Goal: Task Accomplishment & Management: Use online tool/utility

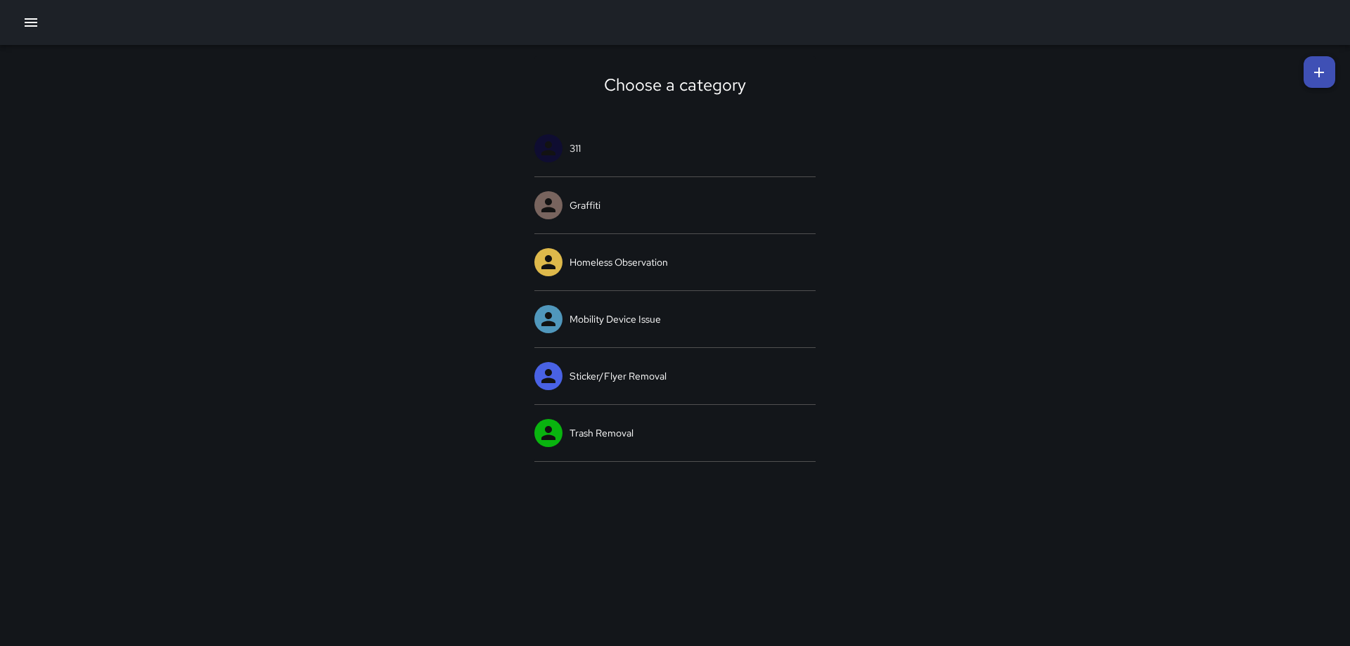
click at [1308, 72] on link at bounding box center [1320, 72] width 32 height 32
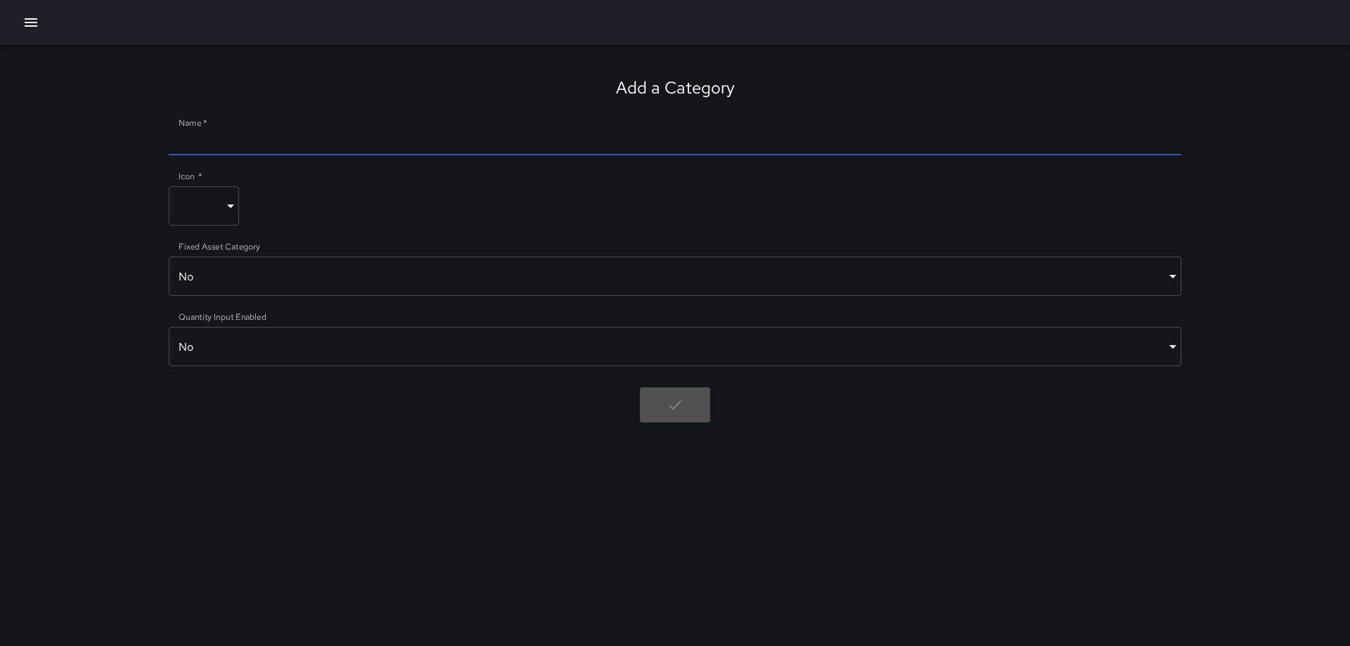
click at [198, 139] on input "Name   *" at bounding box center [675, 144] width 1012 height 22
click at [25, 26] on icon "button" at bounding box center [31, 22] width 13 height 8
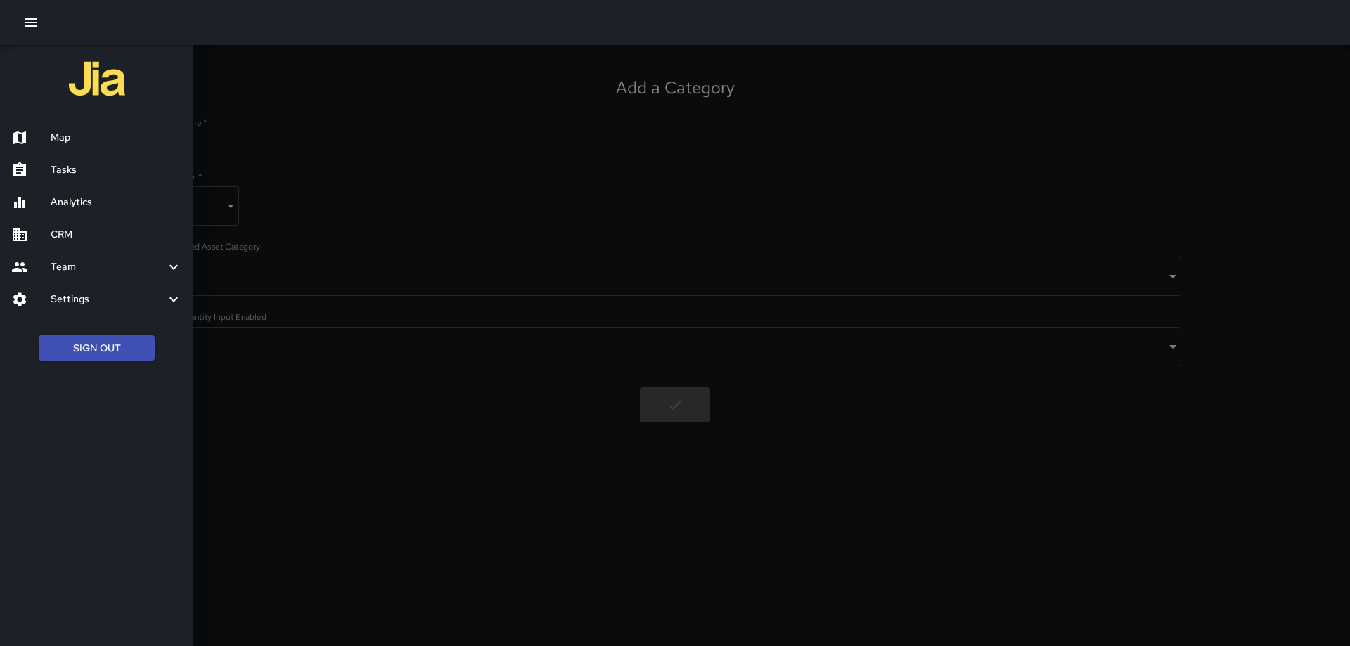
click at [58, 132] on h6 "Map" at bounding box center [116, 137] width 131 height 15
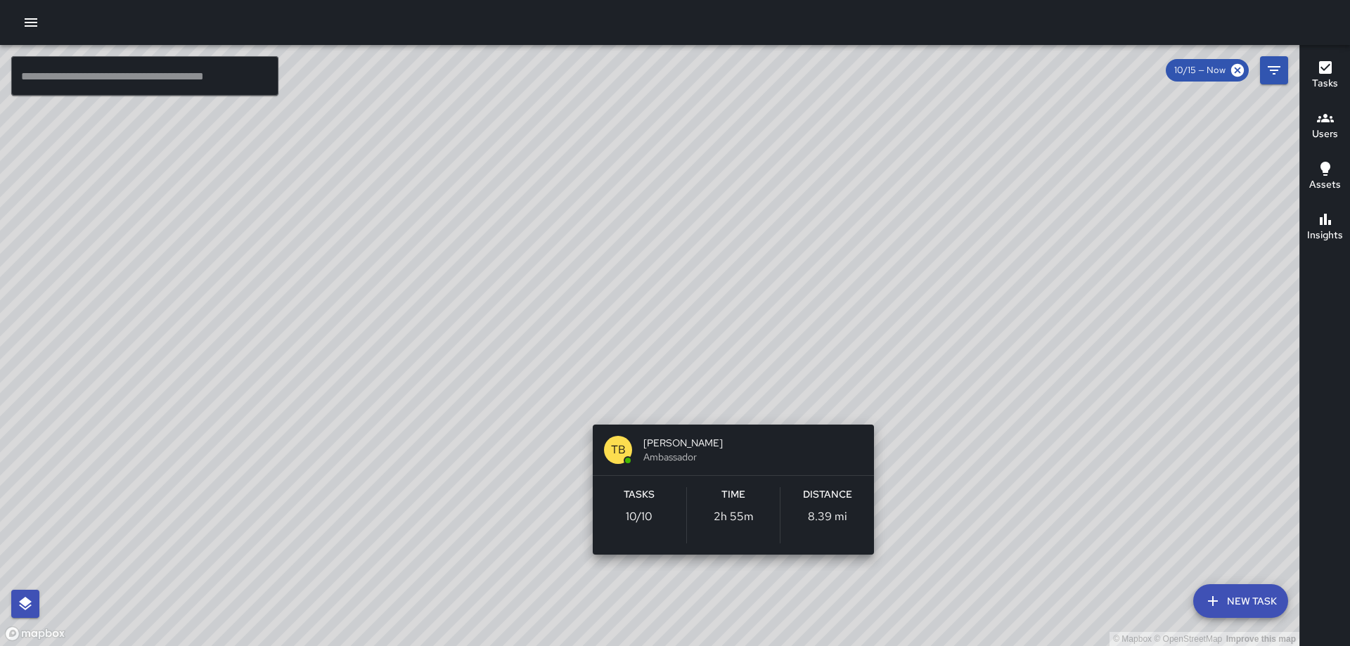
click at [735, 402] on div "© Mapbox © OpenStreetMap Improve this map TB [PERSON_NAME] Ambassador Tasks 10 …" at bounding box center [649, 345] width 1299 height 601
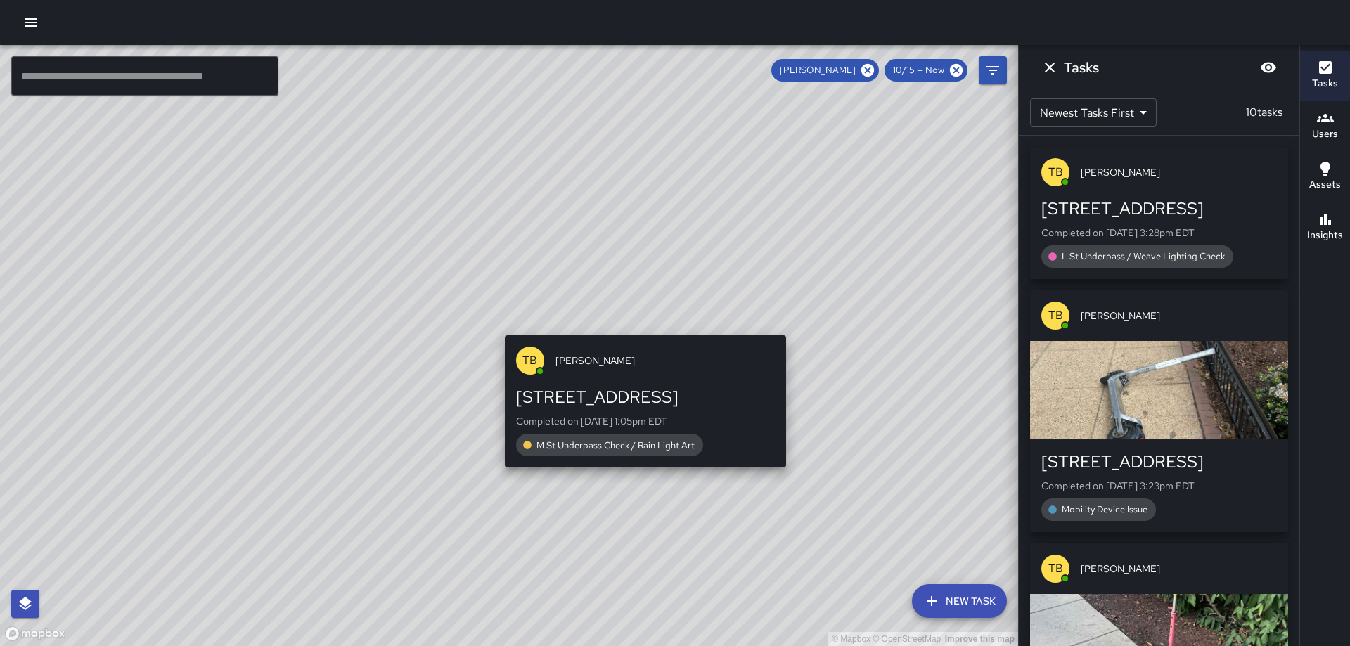
click at [650, 325] on div "© Mapbox © OpenStreetMap Improve this map TB [PERSON_NAME] [STREET_ADDRESS] Com…" at bounding box center [509, 345] width 1018 height 601
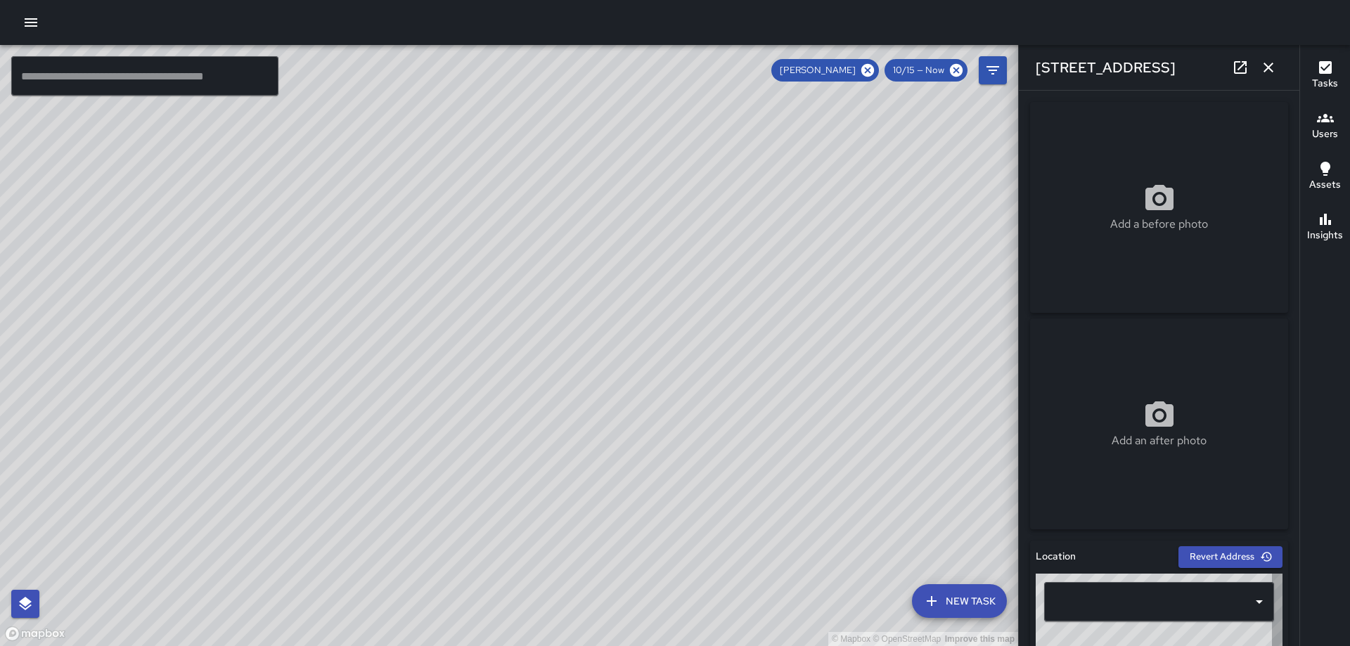
type input "**********"
drag, startPoint x: 1263, startPoint y: 65, endPoint x: 1241, endPoint y: 89, distance: 32.9
click at [1263, 65] on icon "button" at bounding box center [1268, 67] width 17 height 17
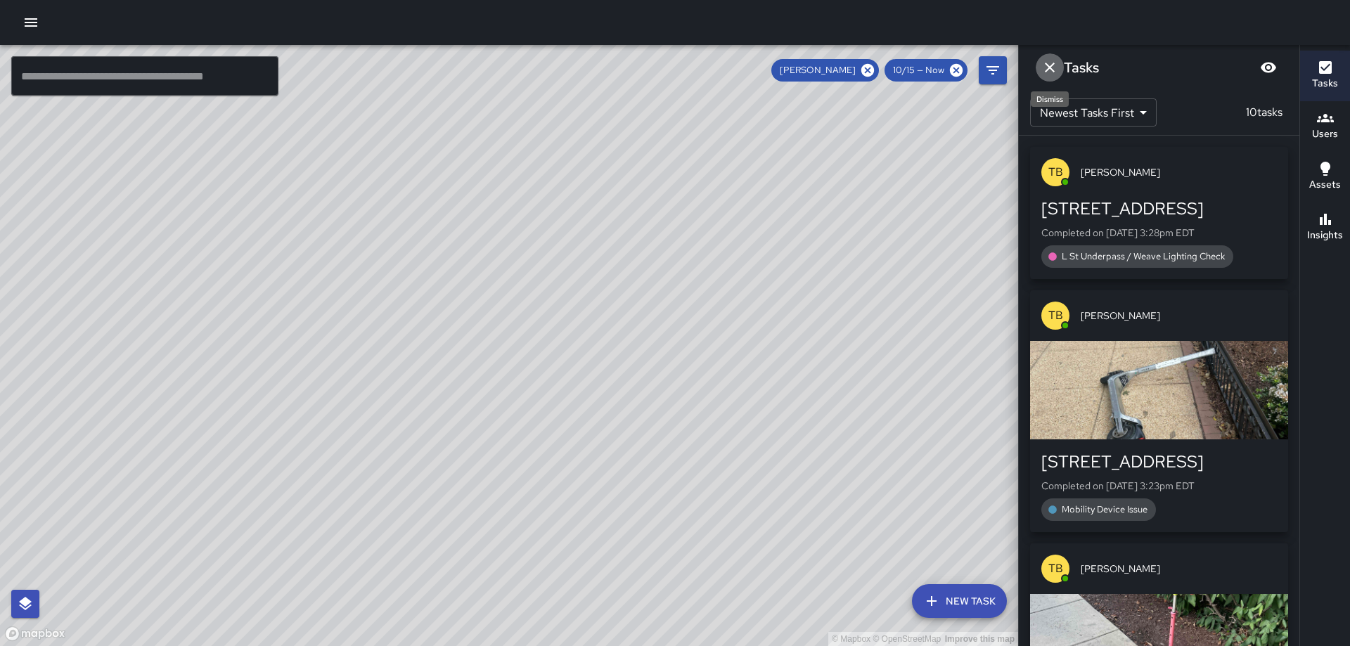
click at [1045, 70] on icon "Dismiss" at bounding box center [1049, 67] width 17 height 17
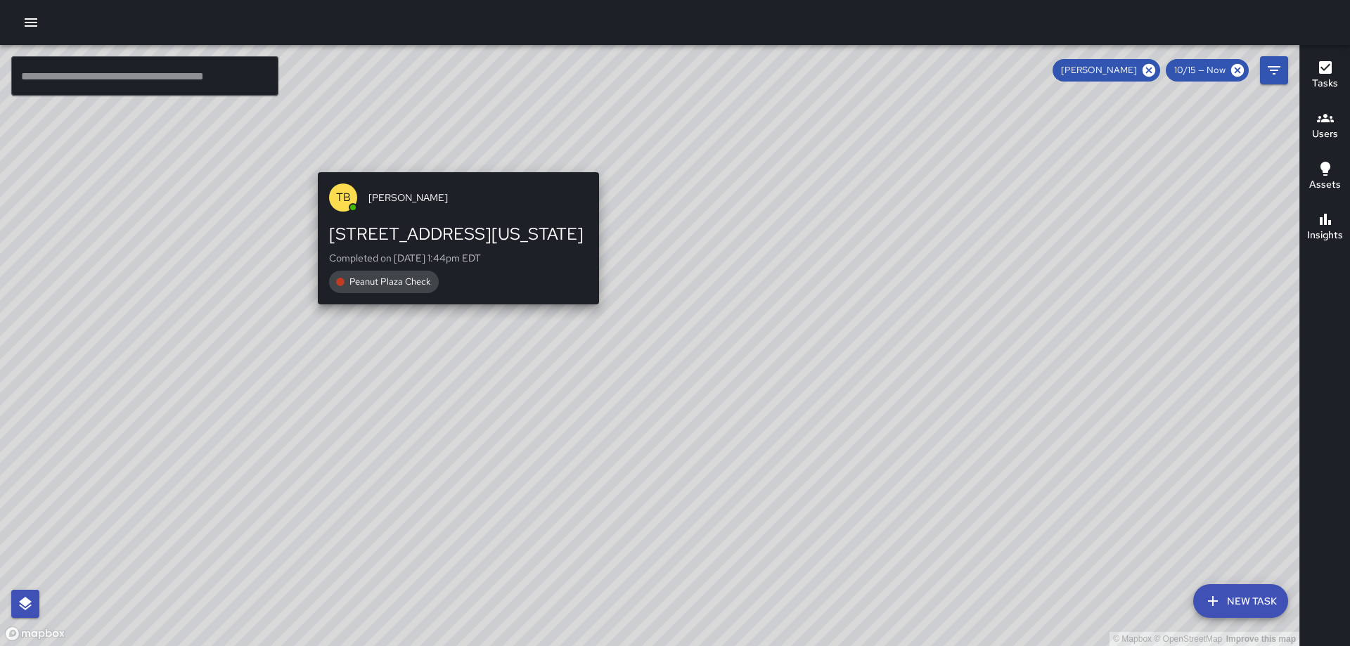
click at [451, 162] on div "© Mapbox © OpenStreetMap Improve this map TB [PERSON_NAME] [STREET_ADDRESS][US_…" at bounding box center [649, 345] width 1299 height 601
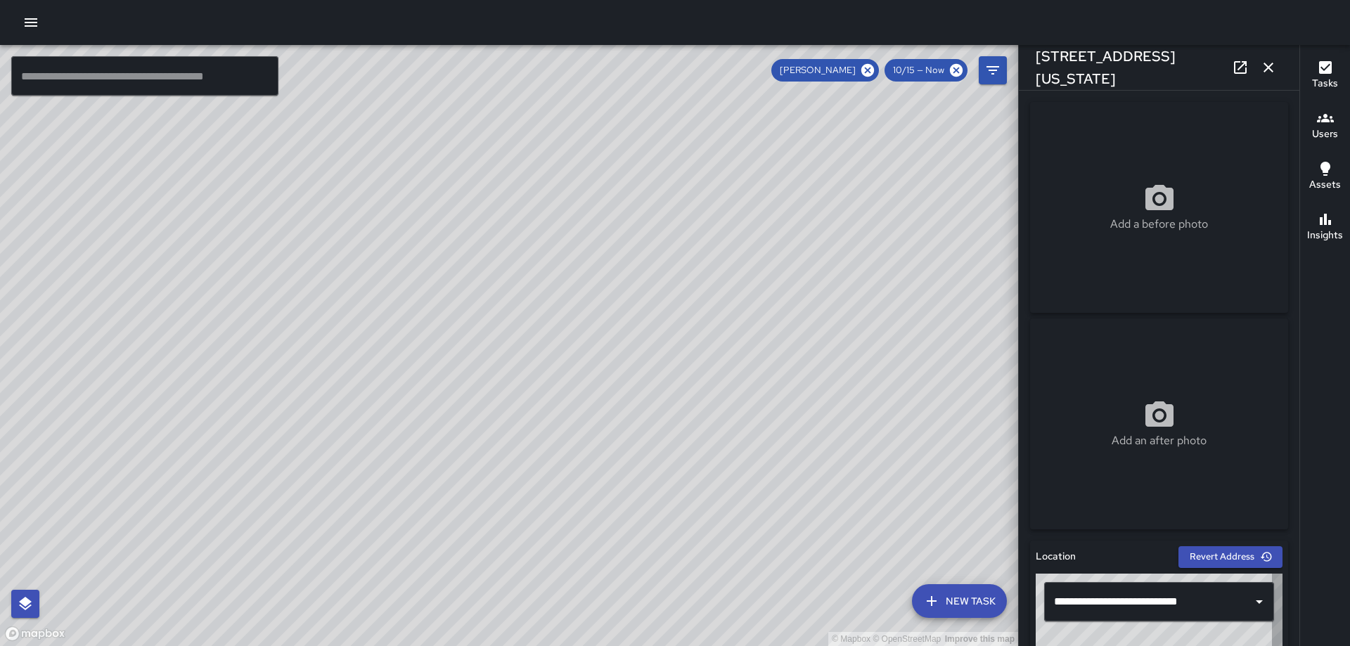
type input "**********"
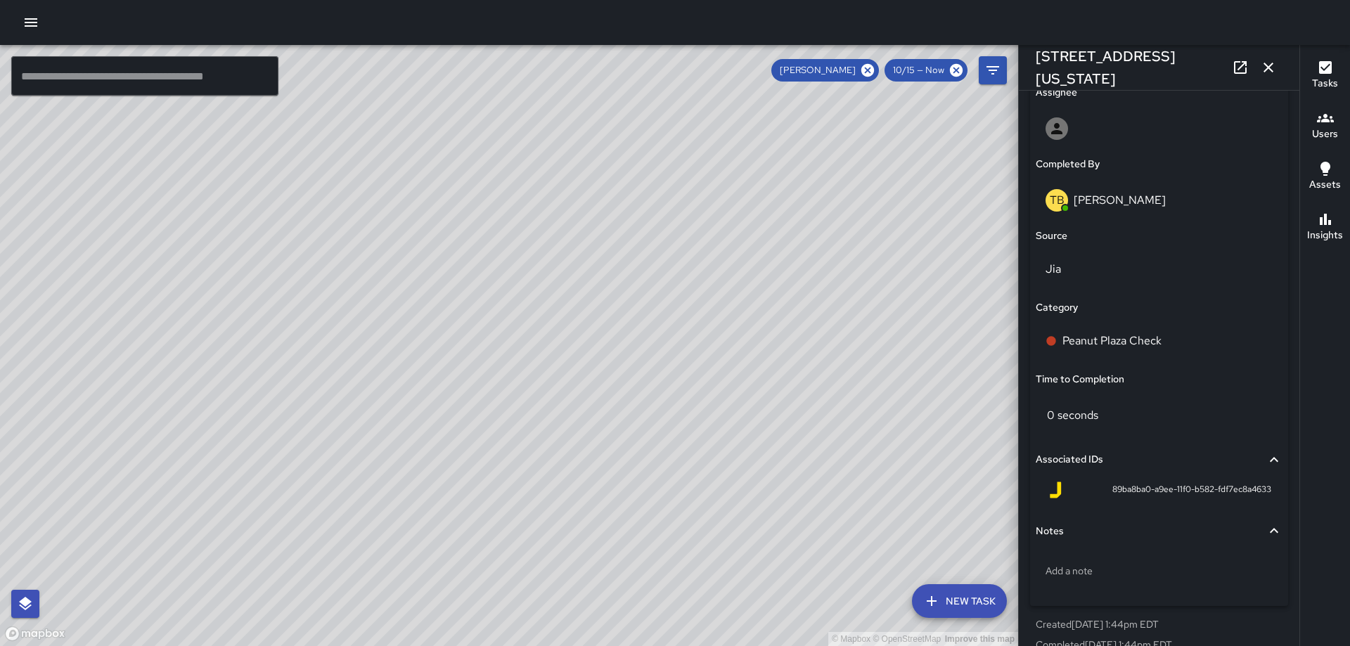
scroll to position [847, 0]
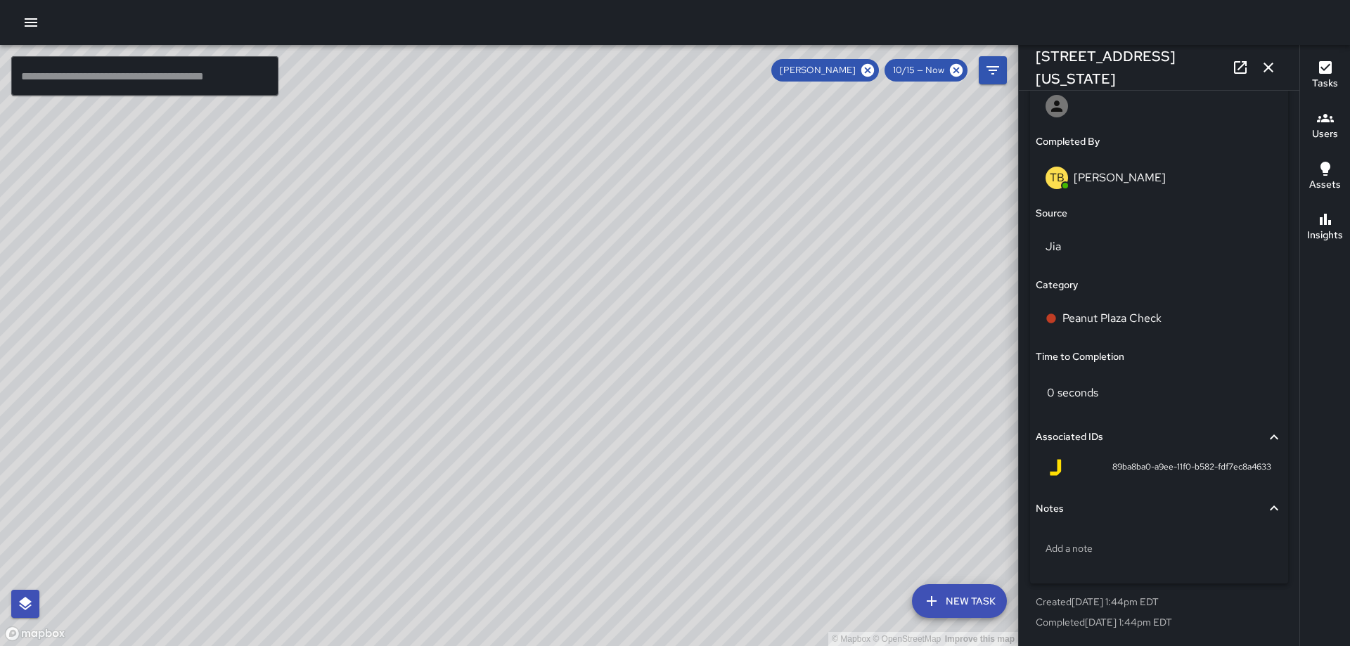
click at [1275, 68] on icon "button" at bounding box center [1268, 67] width 17 height 17
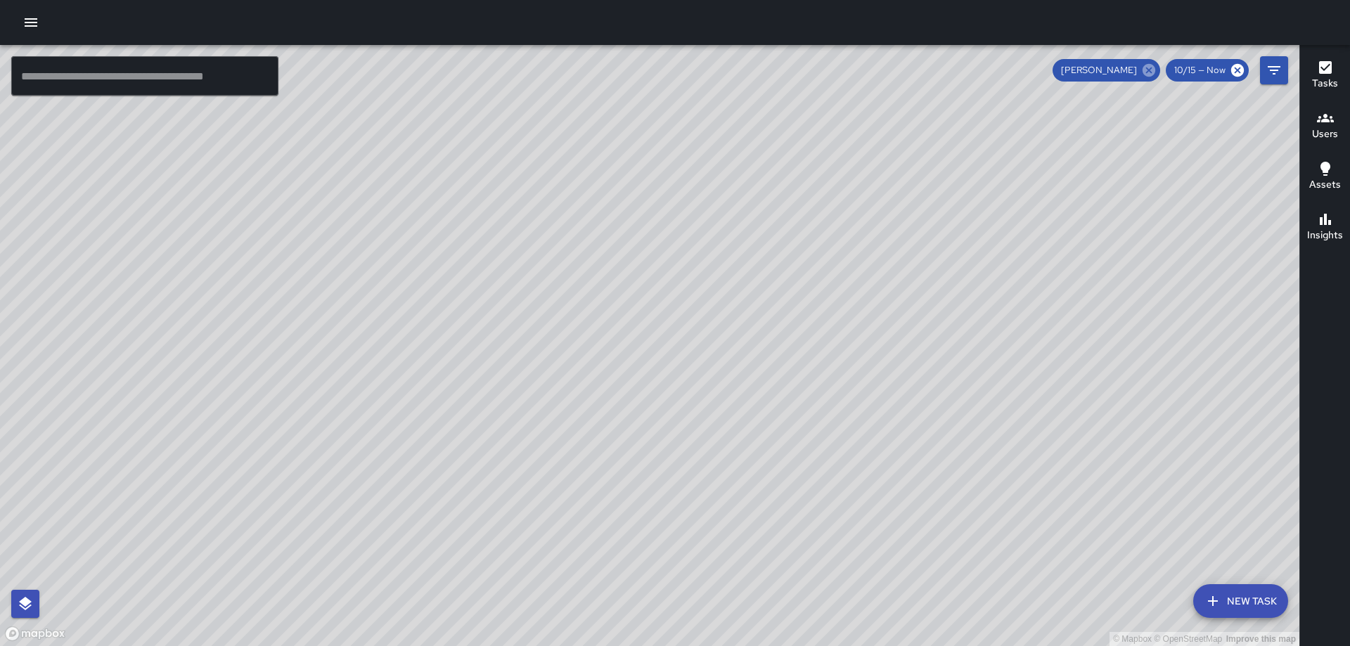
click at [1150, 72] on icon at bounding box center [1149, 70] width 13 height 13
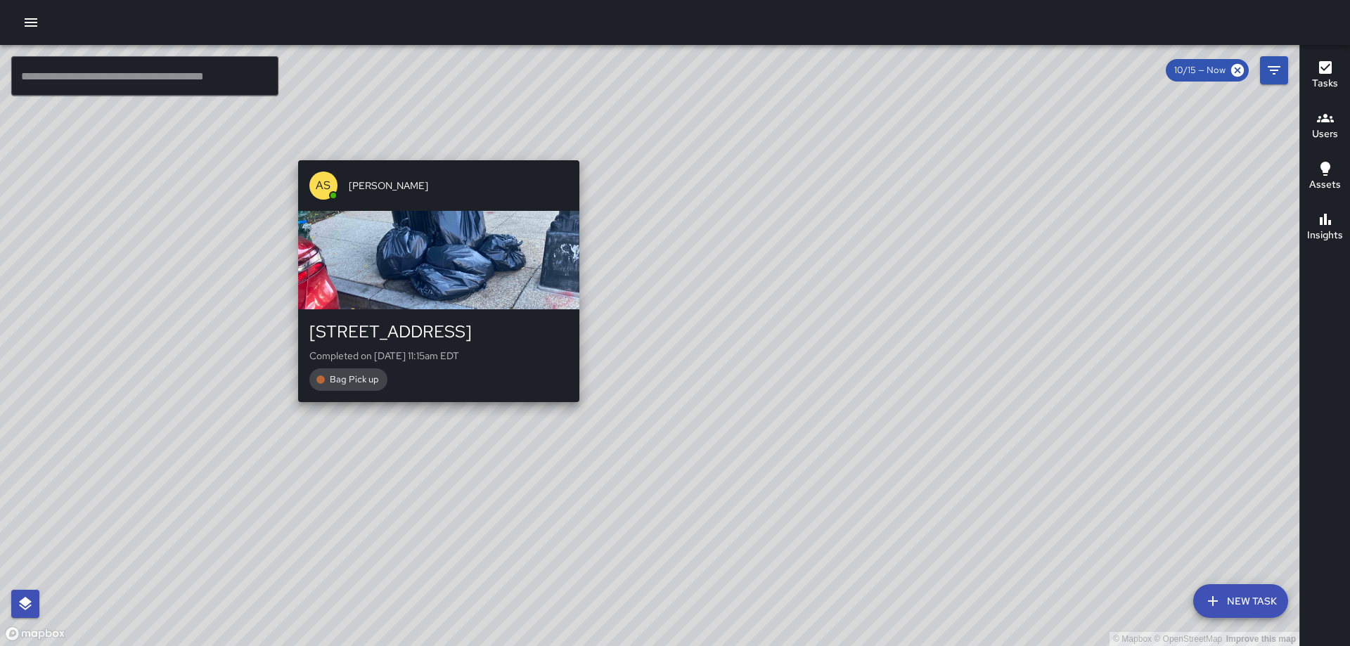
click at [432, 151] on div "© Mapbox © OpenStreetMap Improve this map AS [PERSON_NAME] [STREET_ADDRESS] Com…" at bounding box center [649, 345] width 1299 height 601
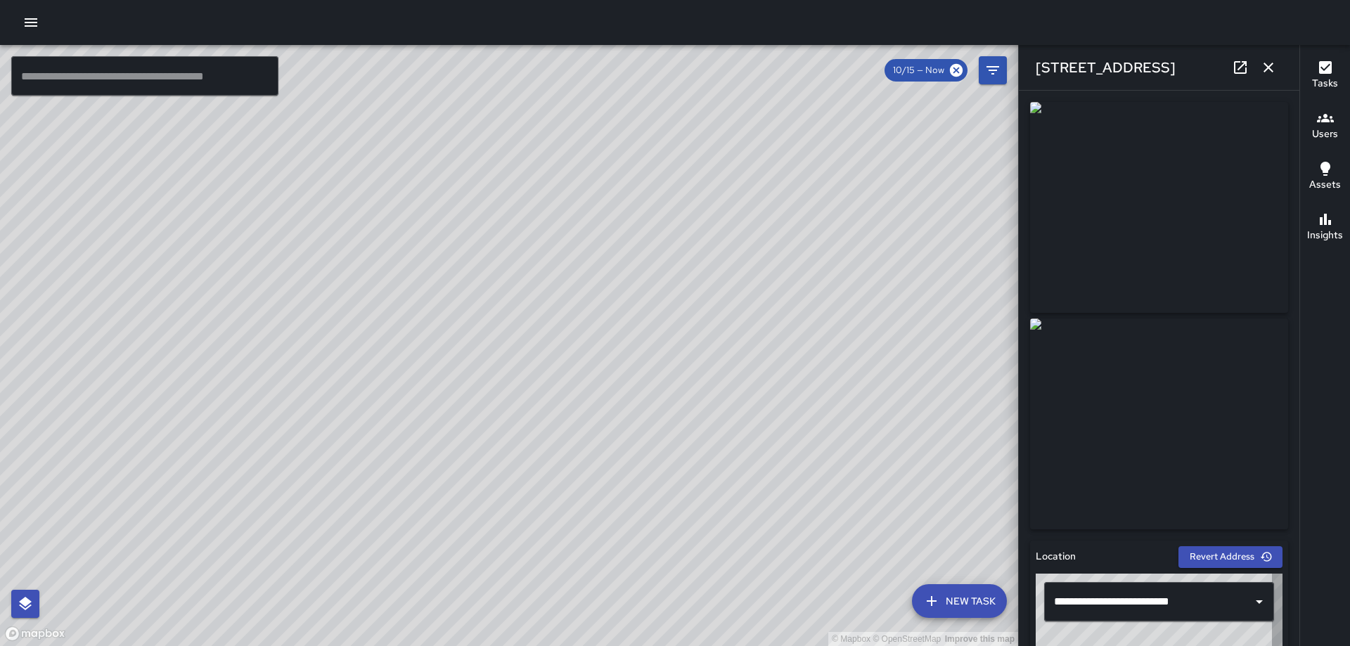
type input "**********"
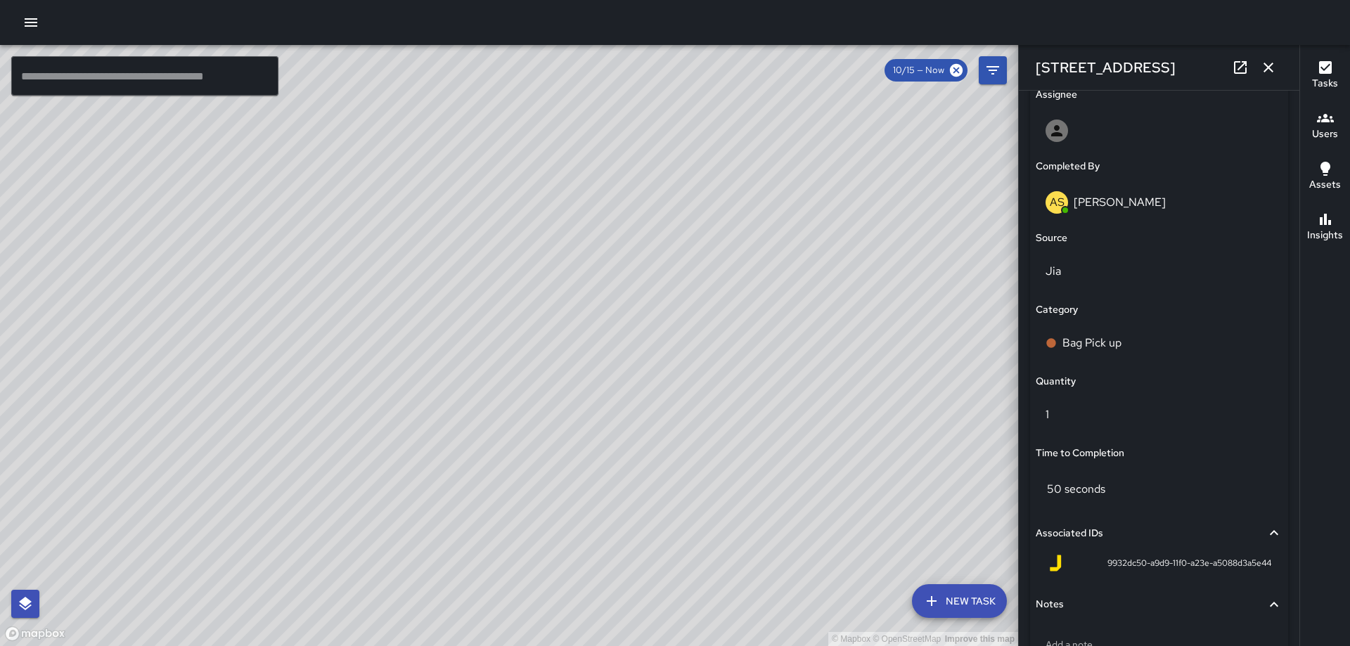
scroll to position [918, 0]
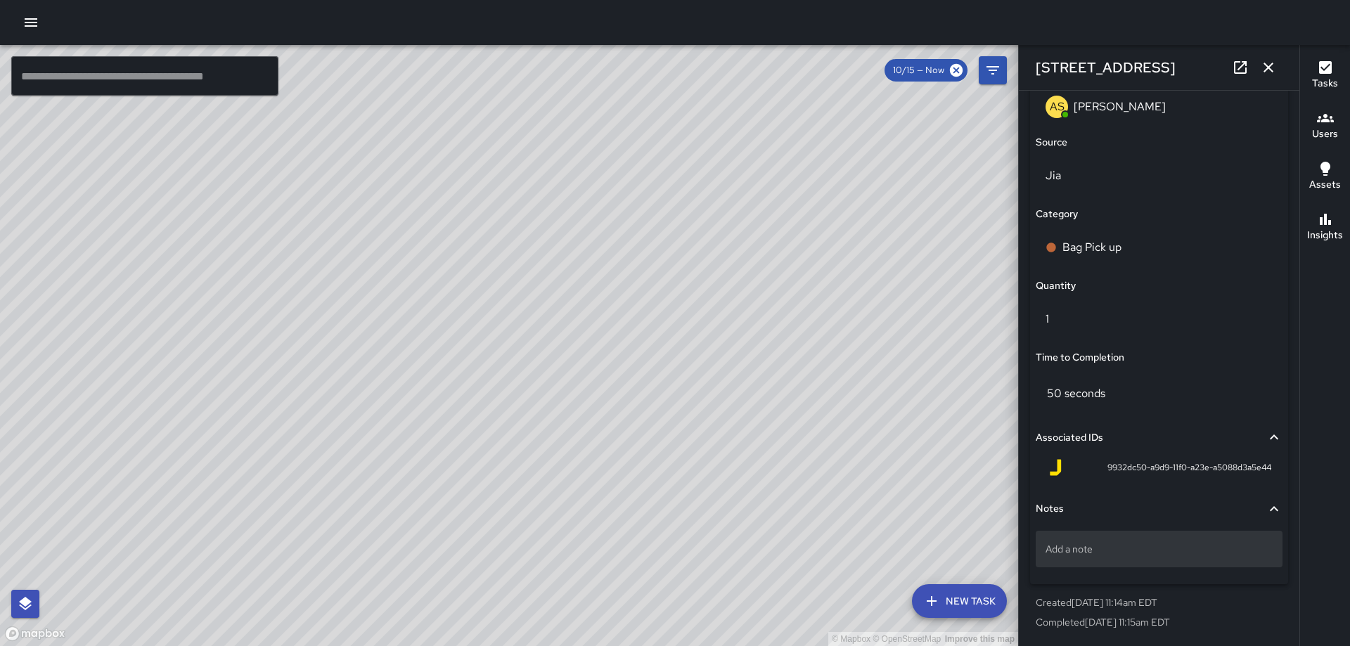
click at [1099, 539] on div "Add a note" at bounding box center [1159, 549] width 247 height 37
type textarea "*****"
click at [1266, 66] on icon "button" at bounding box center [1268, 67] width 17 height 17
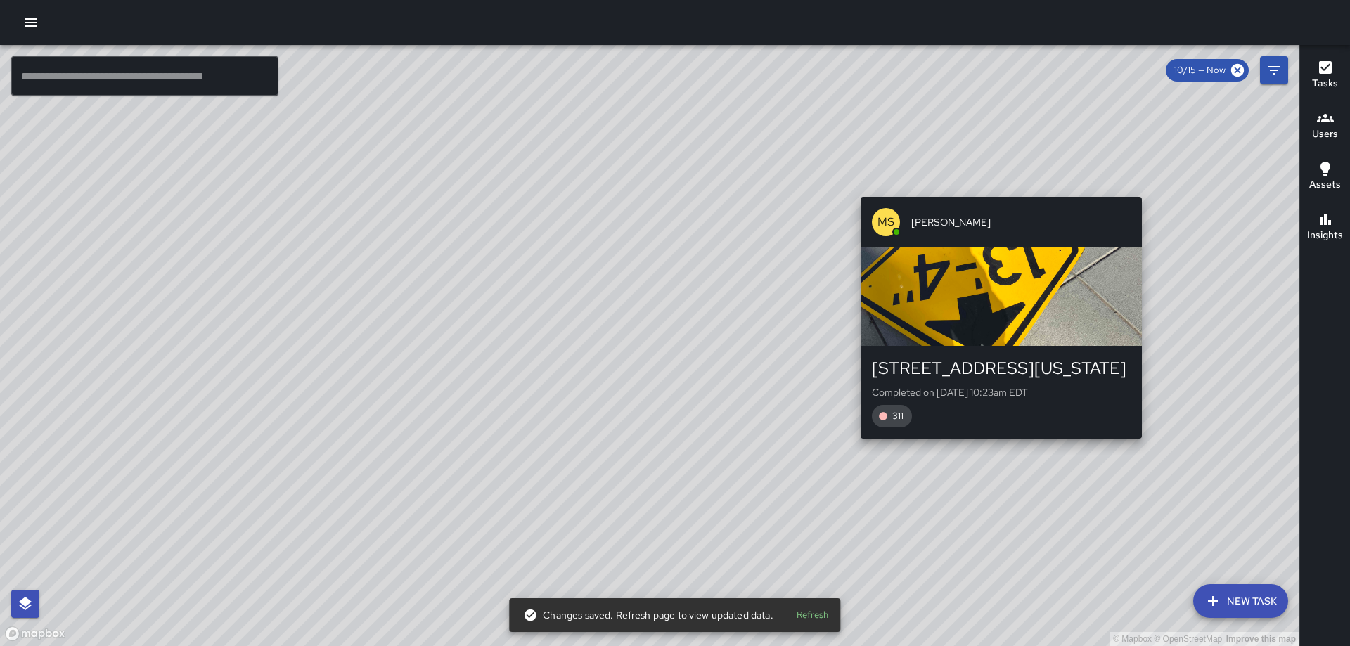
click at [1289, 193] on div "© Mapbox © OpenStreetMap Improve this map [PERSON_NAME] [STREET_ADDRESS][US_STA…" at bounding box center [649, 345] width 1299 height 601
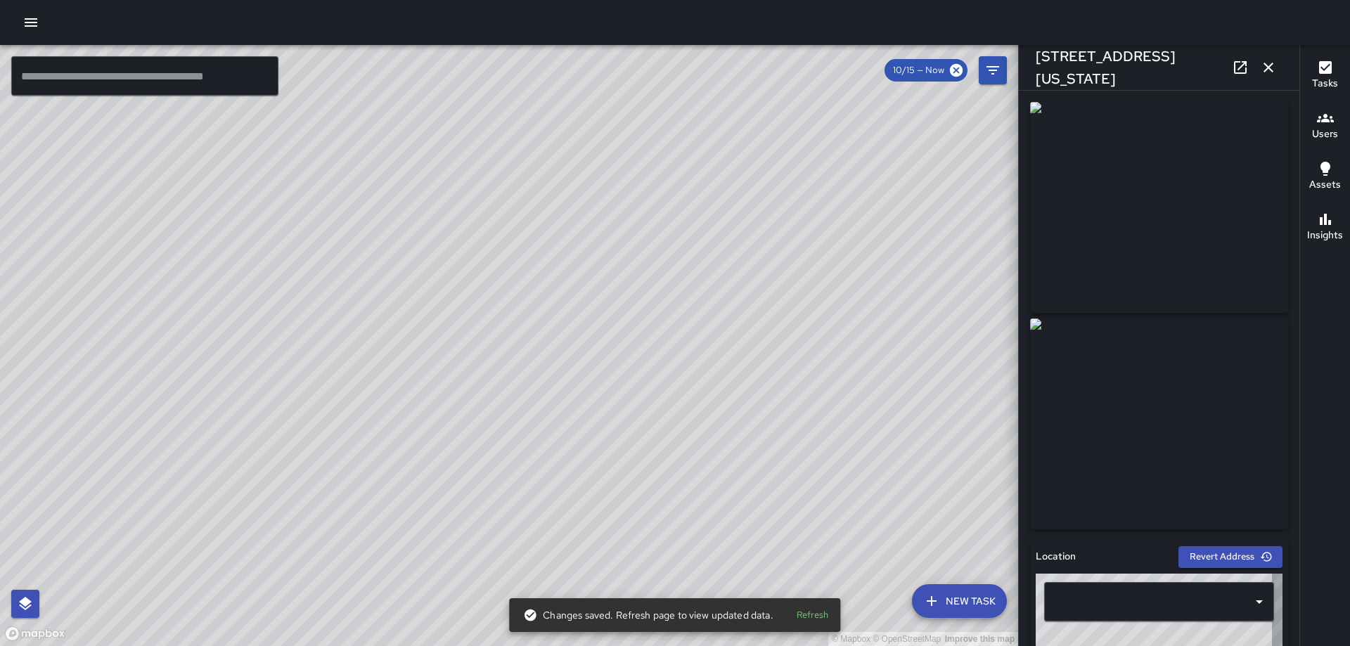
type input "**********"
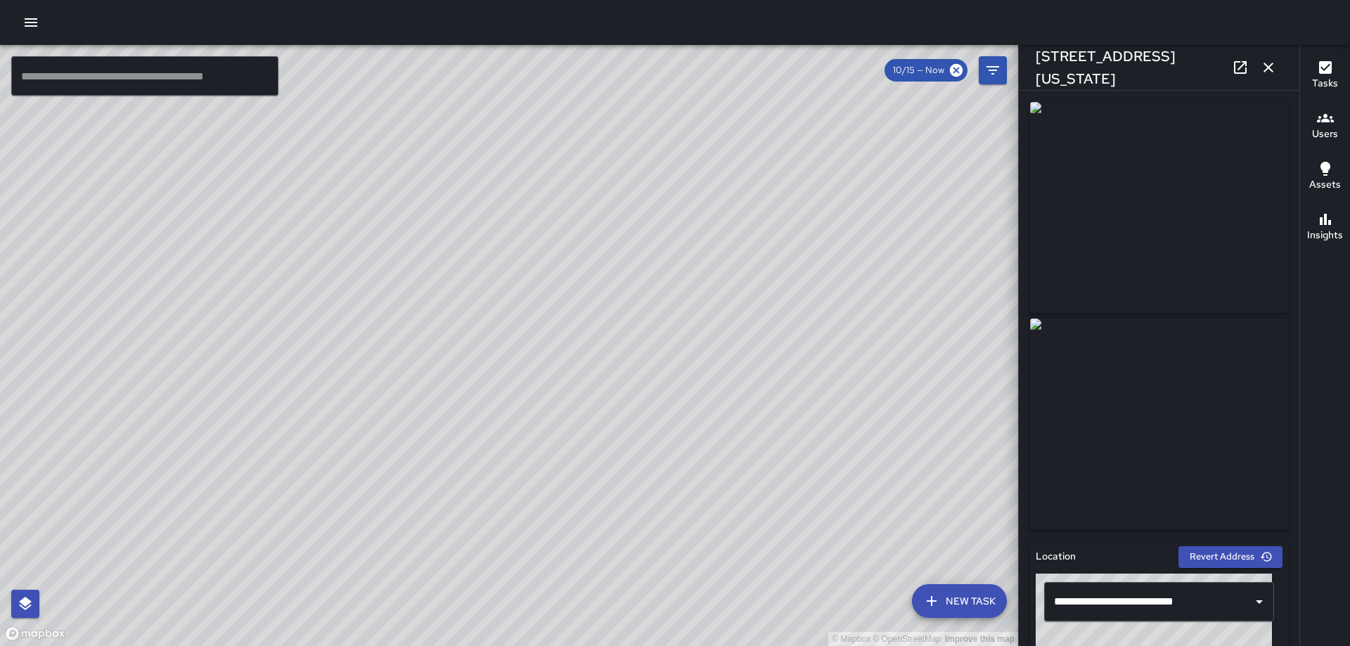
drag, startPoint x: 1299, startPoint y: 185, endPoint x: 1284, endPoint y: 224, distance: 42.3
click at [1309, 432] on div "Tasks Users Assets Insights" at bounding box center [1324, 345] width 51 height 601
drag, startPoint x: 1268, startPoint y: 63, endPoint x: 1263, endPoint y: 70, distance: 9.2
click at [1268, 63] on icon "button" at bounding box center [1268, 67] width 17 height 17
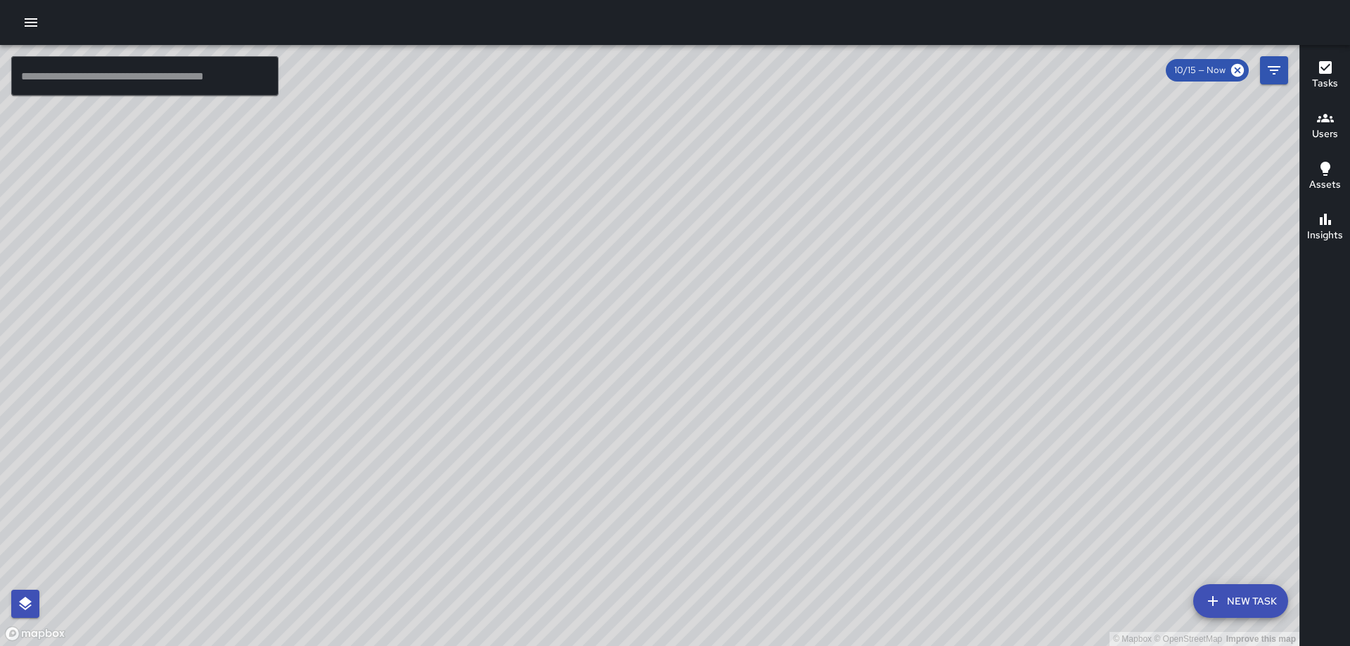
click at [675, 309] on div "© Mapbox © OpenStreetMap Improve this map TB [PERSON_NAME] [STREET_ADDRESS][US_…" at bounding box center [649, 345] width 1299 height 601
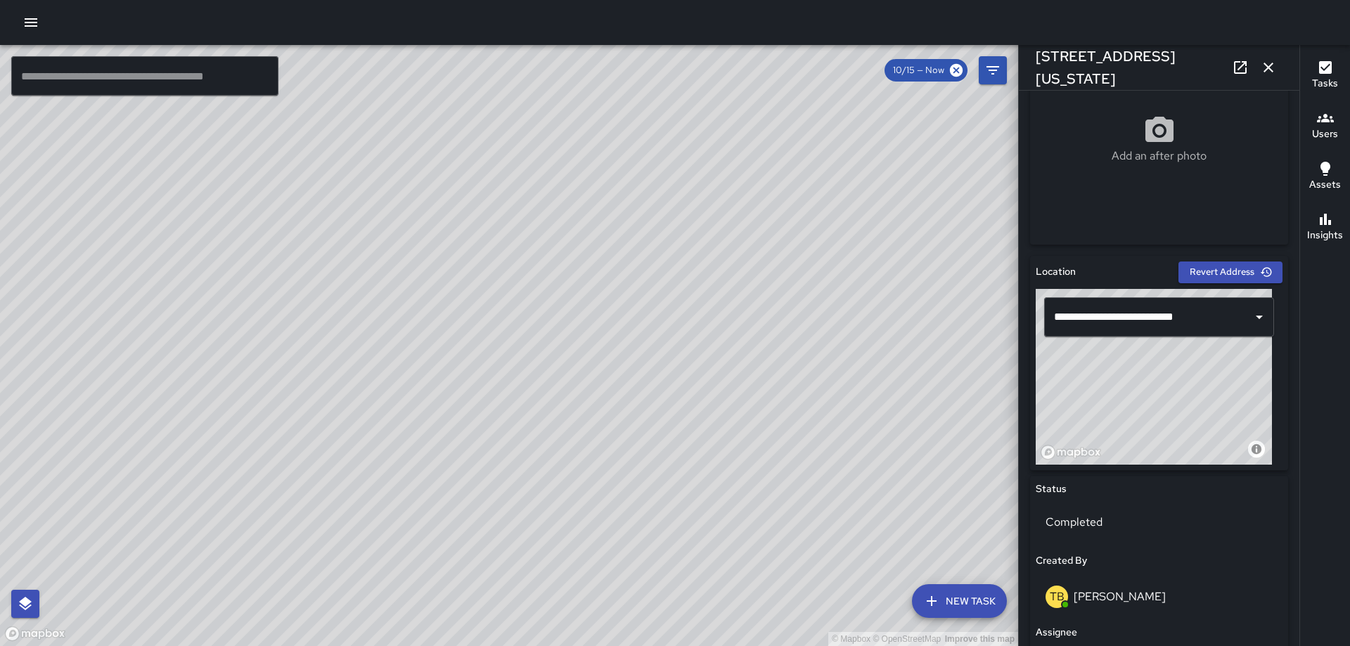
scroll to position [324, 0]
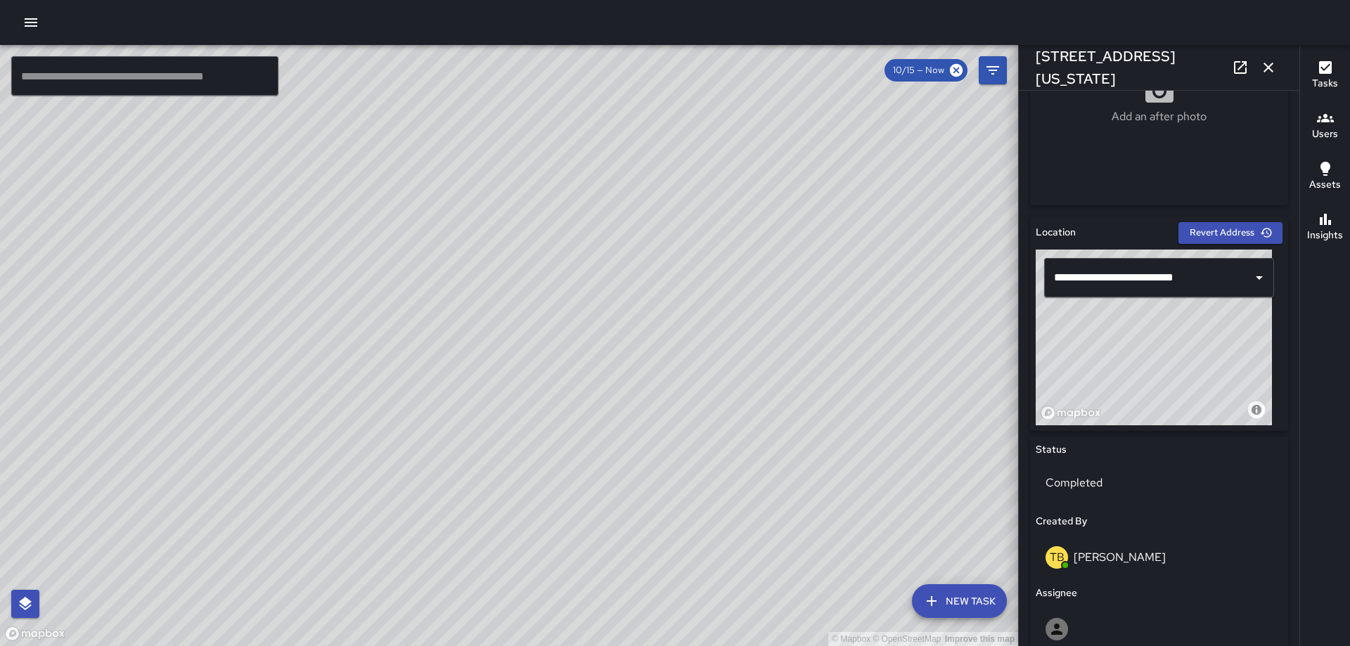
drag, startPoint x: 1162, startPoint y: 364, endPoint x: 1299, endPoint y: 398, distance: 140.5
click at [1299, 398] on div "**********" at bounding box center [1159, 368] width 281 height 555
type input "**********"
click at [1258, 63] on button "button" at bounding box center [1268, 67] width 28 height 28
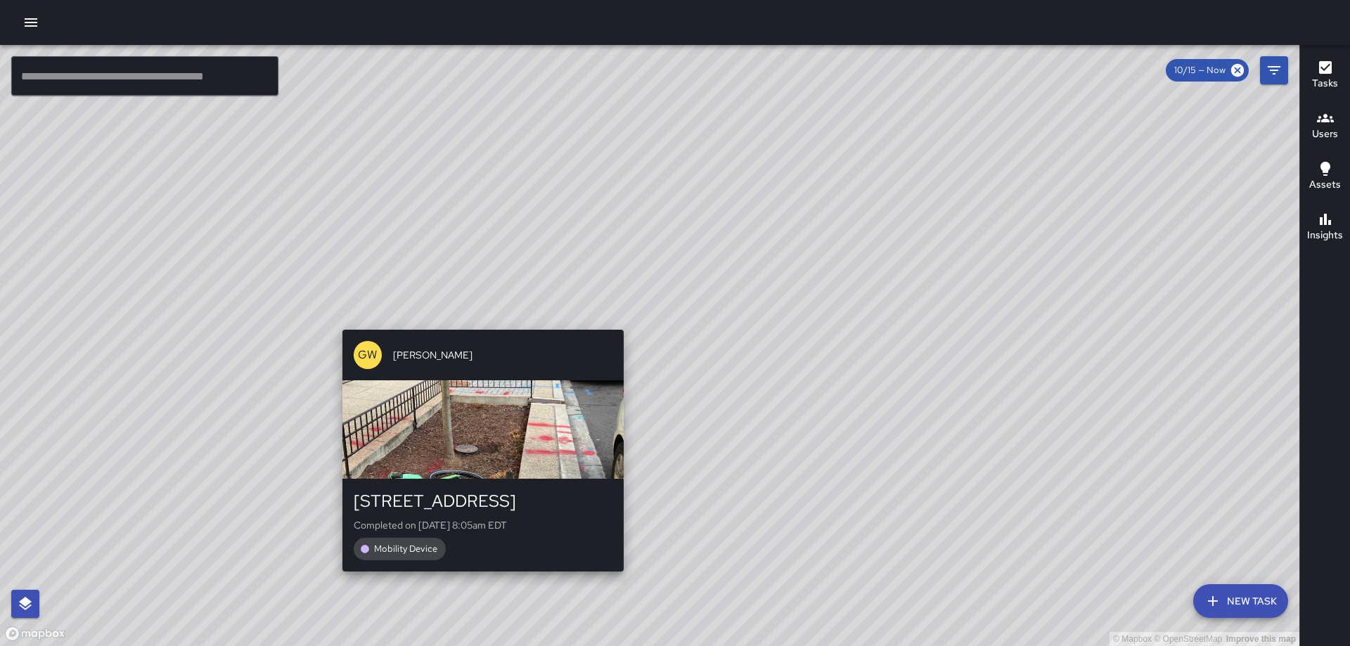
click at [619, 580] on div "© Mapbox © OpenStreetMap Improve this map GW [PERSON_NAME] [STREET_ADDRESS] Com…" at bounding box center [649, 345] width 1299 height 601
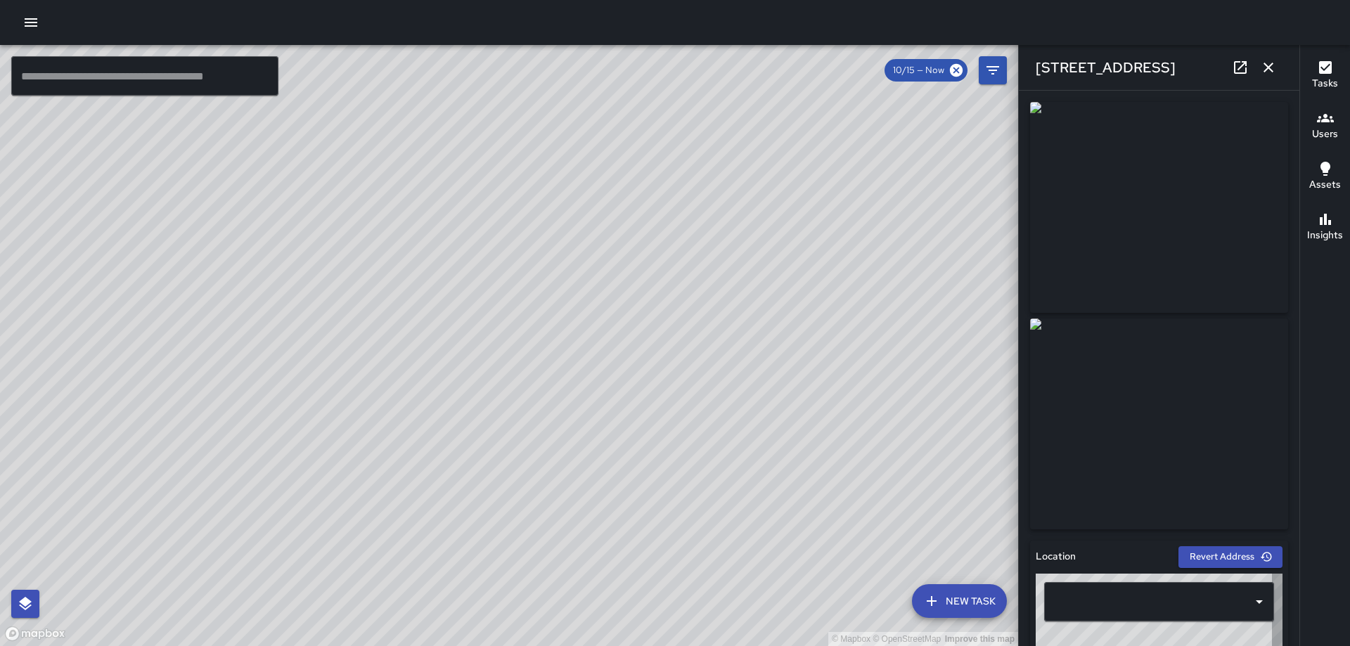
type input "**********"
click at [1273, 67] on icon "button" at bounding box center [1268, 67] width 17 height 17
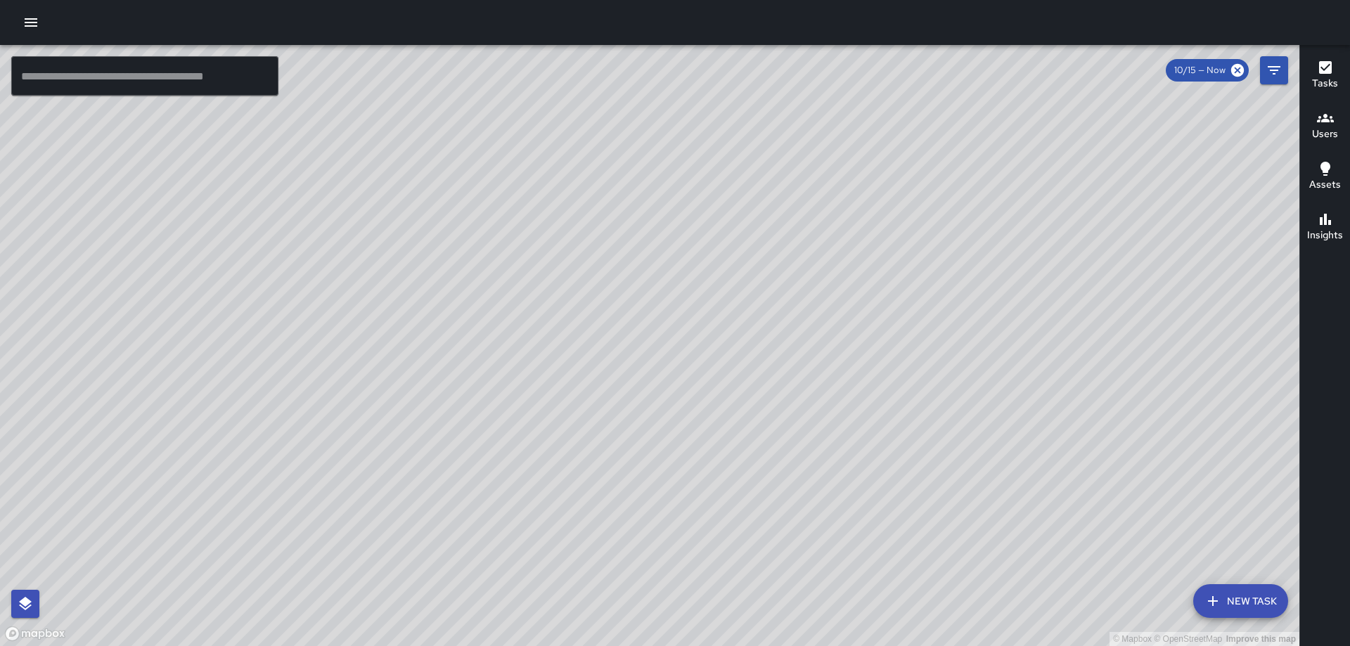
click at [1327, 61] on icon "button" at bounding box center [1325, 67] width 17 height 17
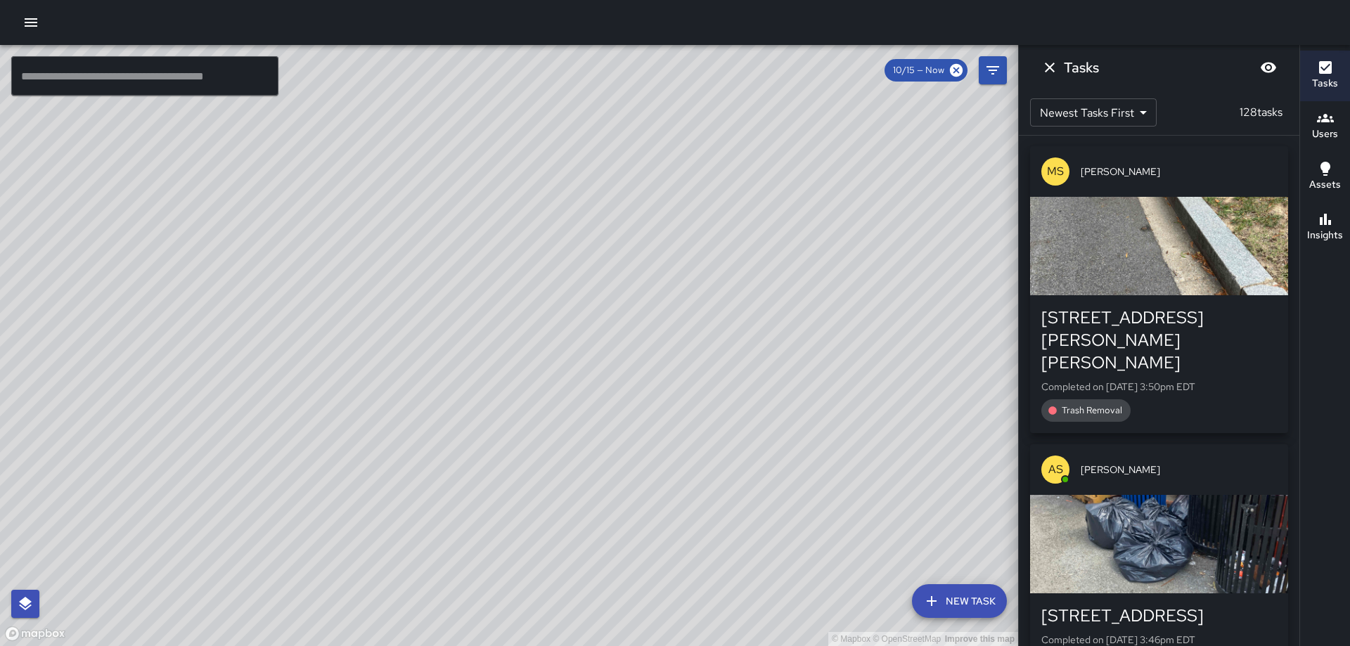
scroll to position [0, 0]
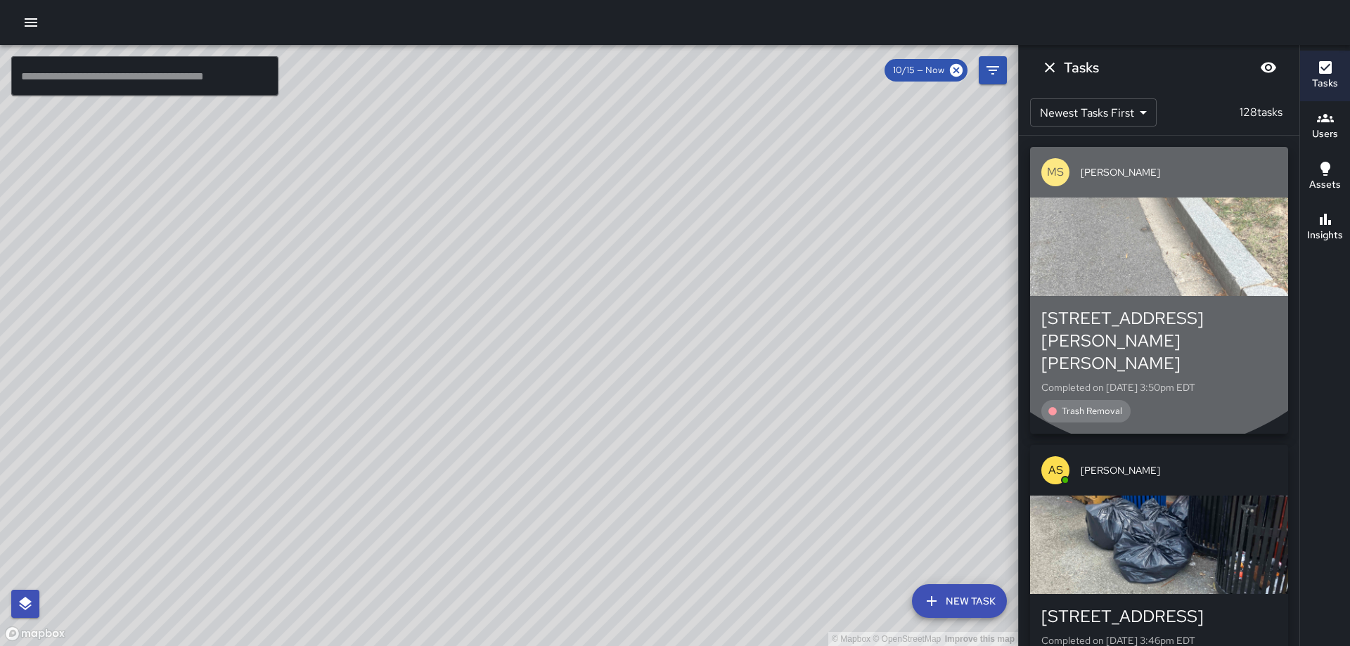
click at [1158, 219] on div "button" at bounding box center [1159, 247] width 258 height 98
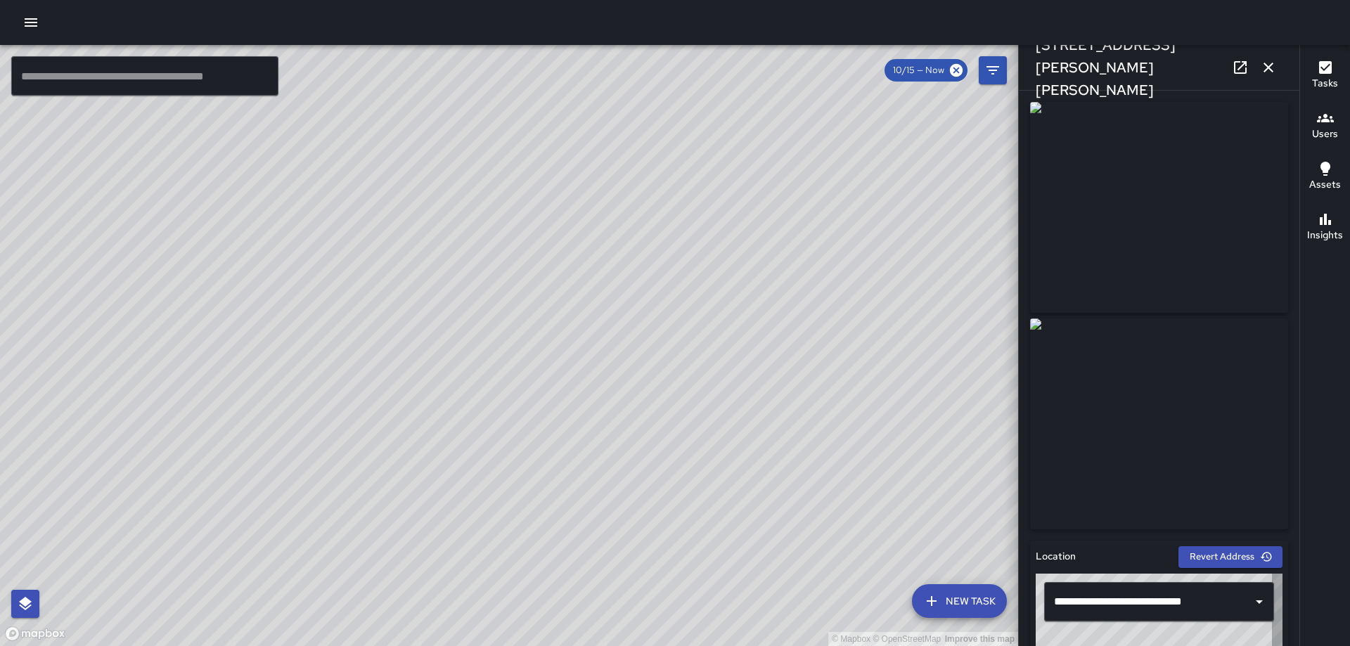
type input "**********"
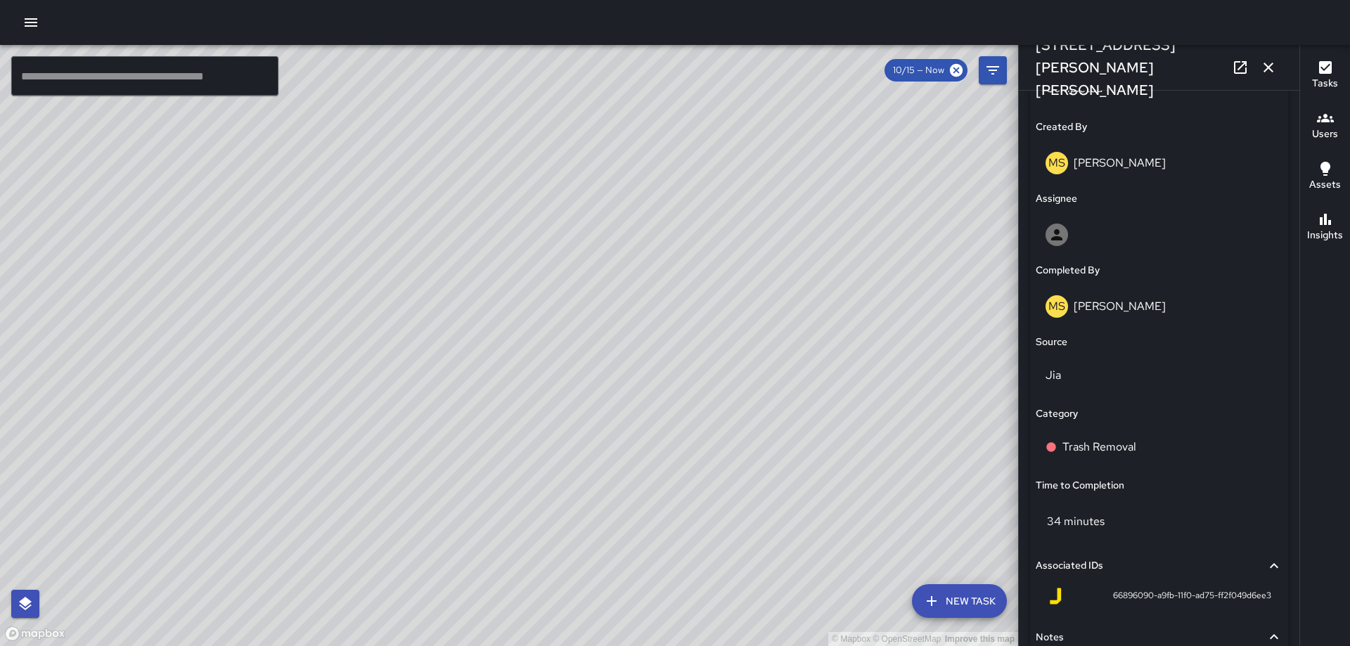
scroll to position [724, 0]
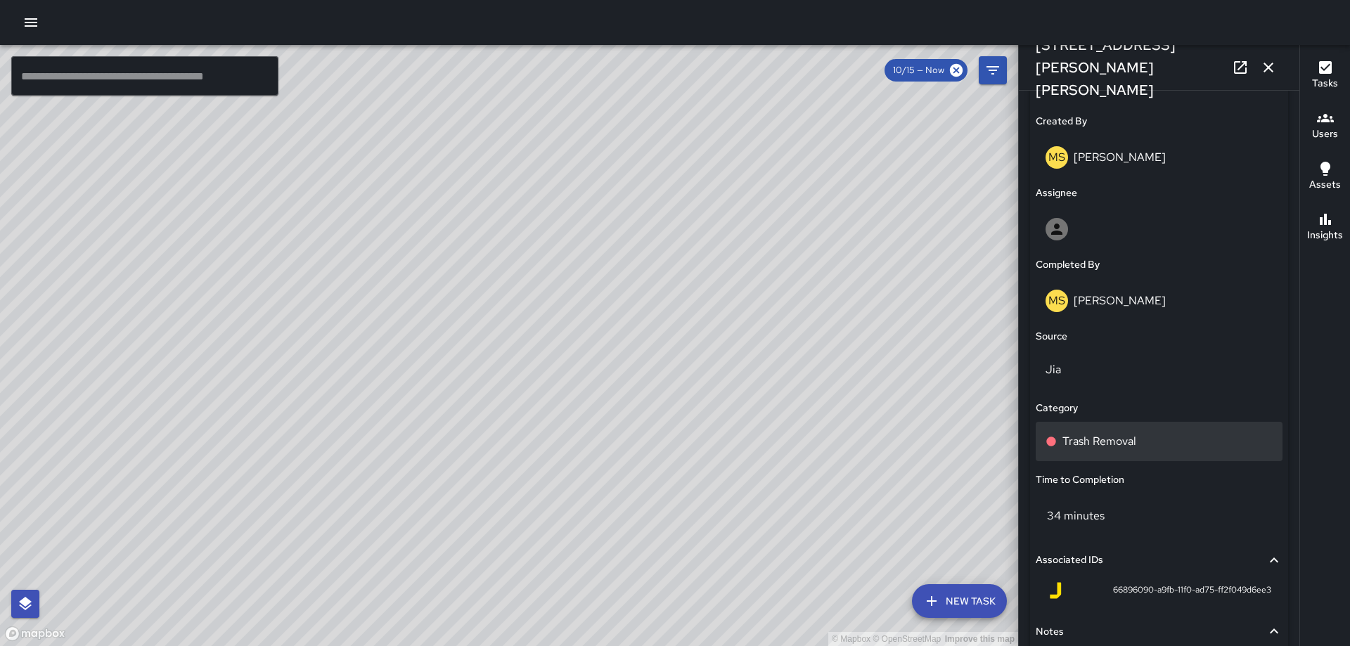
click at [1109, 437] on p "Trash Removal" at bounding box center [1099, 441] width 74 height 17
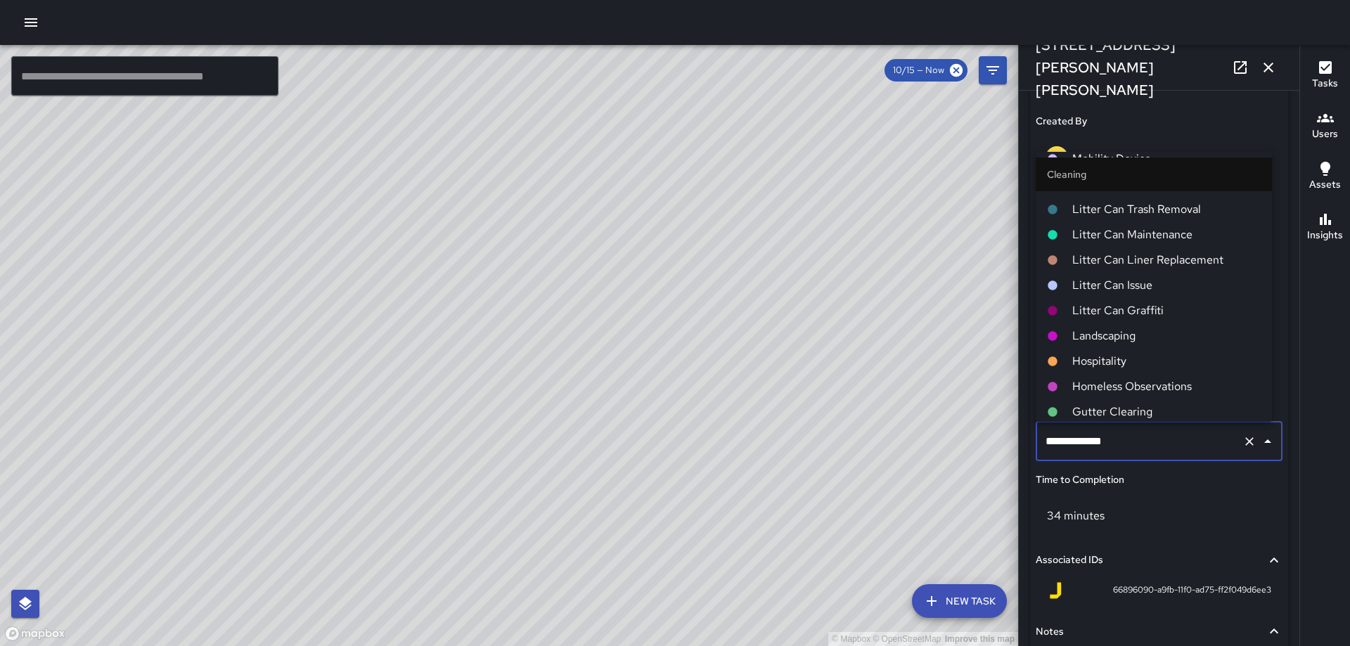
scroll to position [422, 0]
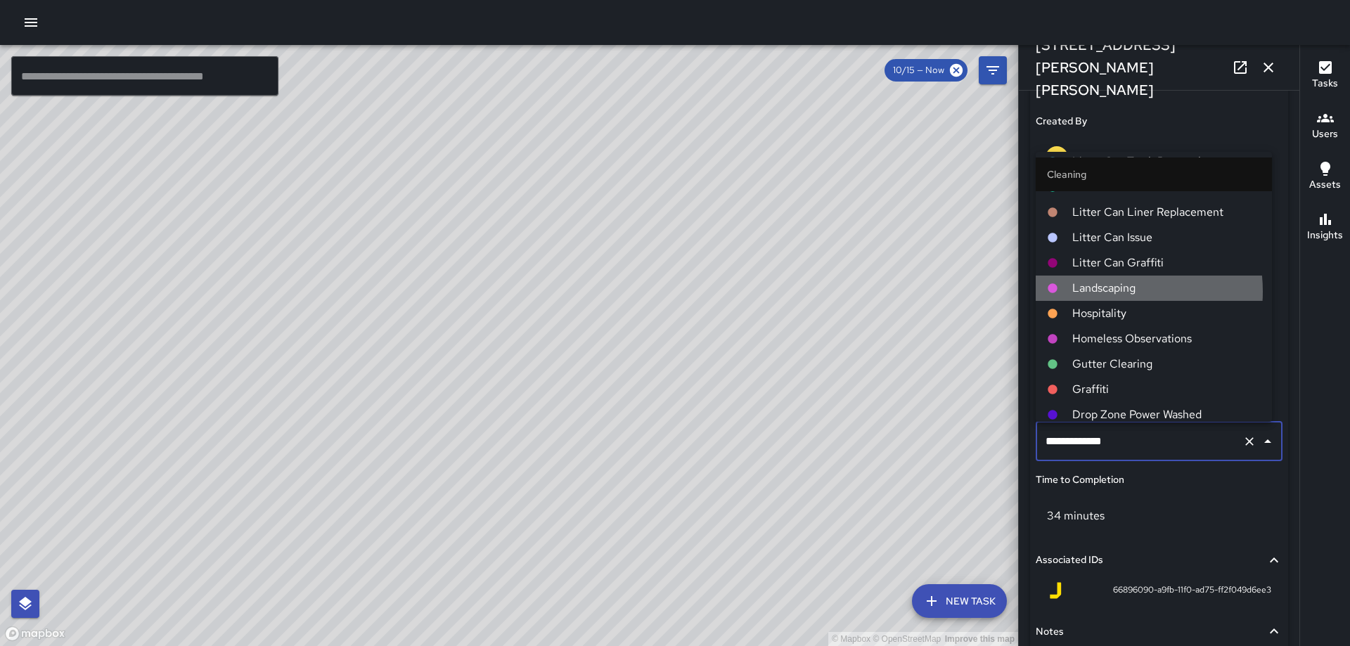
click at [1110, 291] on span "Landscaping" at bounding box center [1166, 288] width 188 height 17
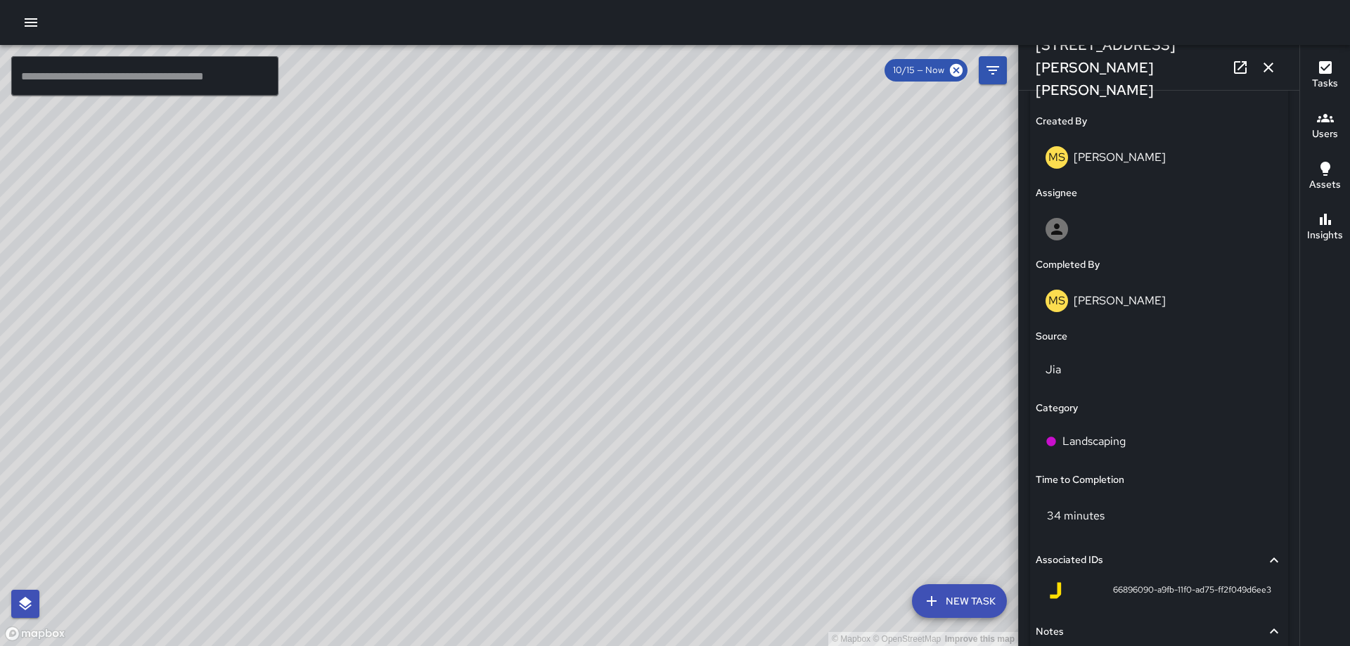
click at [1270, 62] on icon "button" at bounding box center [1268, 67] width 17 height 17
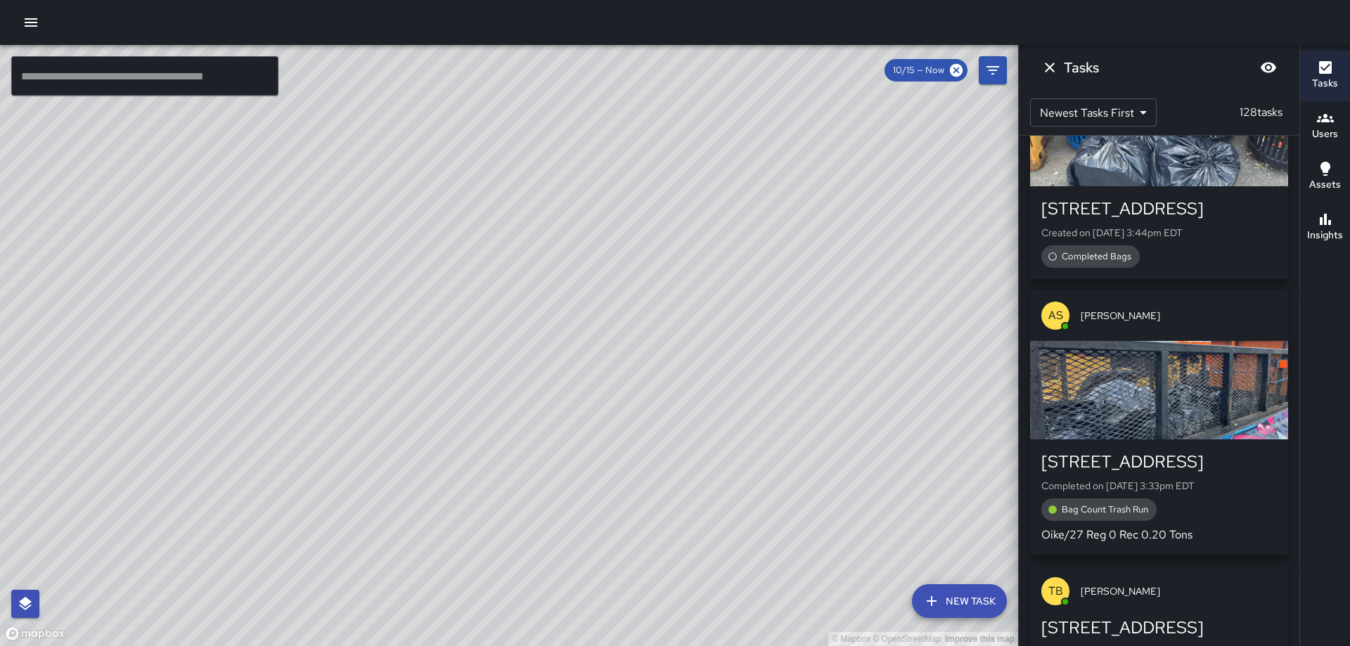
scroll to position [1125, 0]
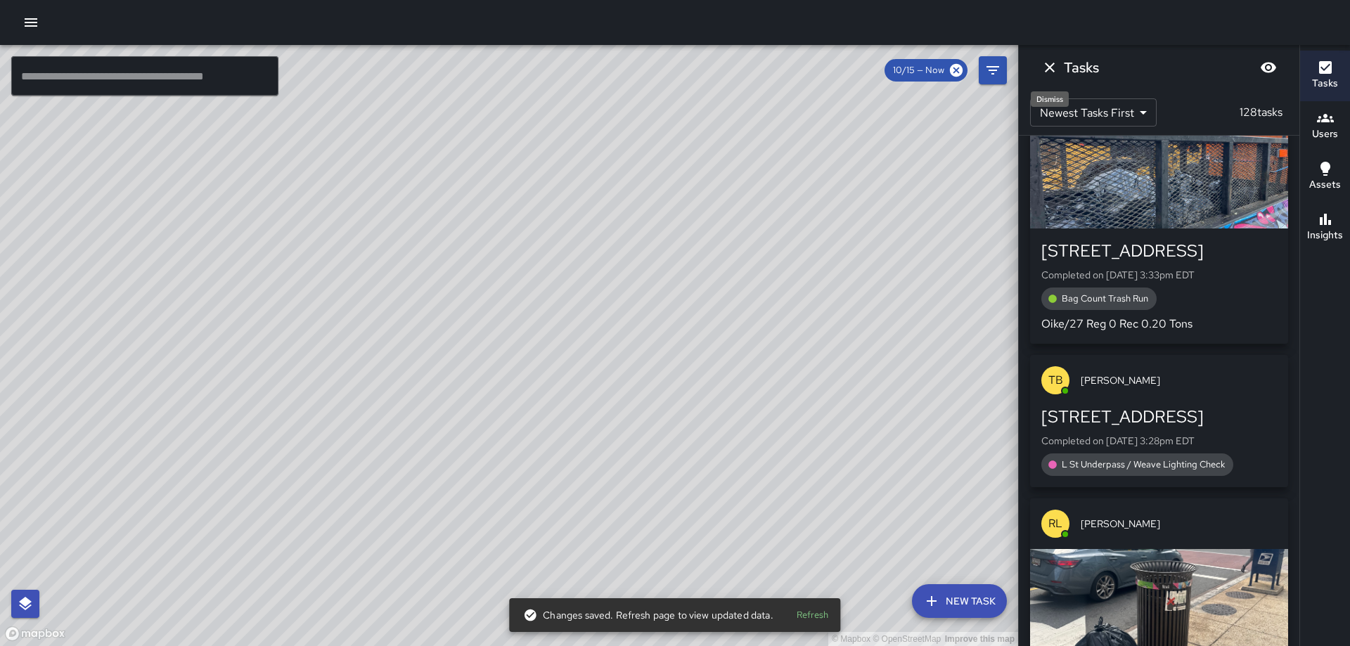
click at [1049, 69] on icon "Dismiss" at bounding box center [1050, 68] width 10 height 10
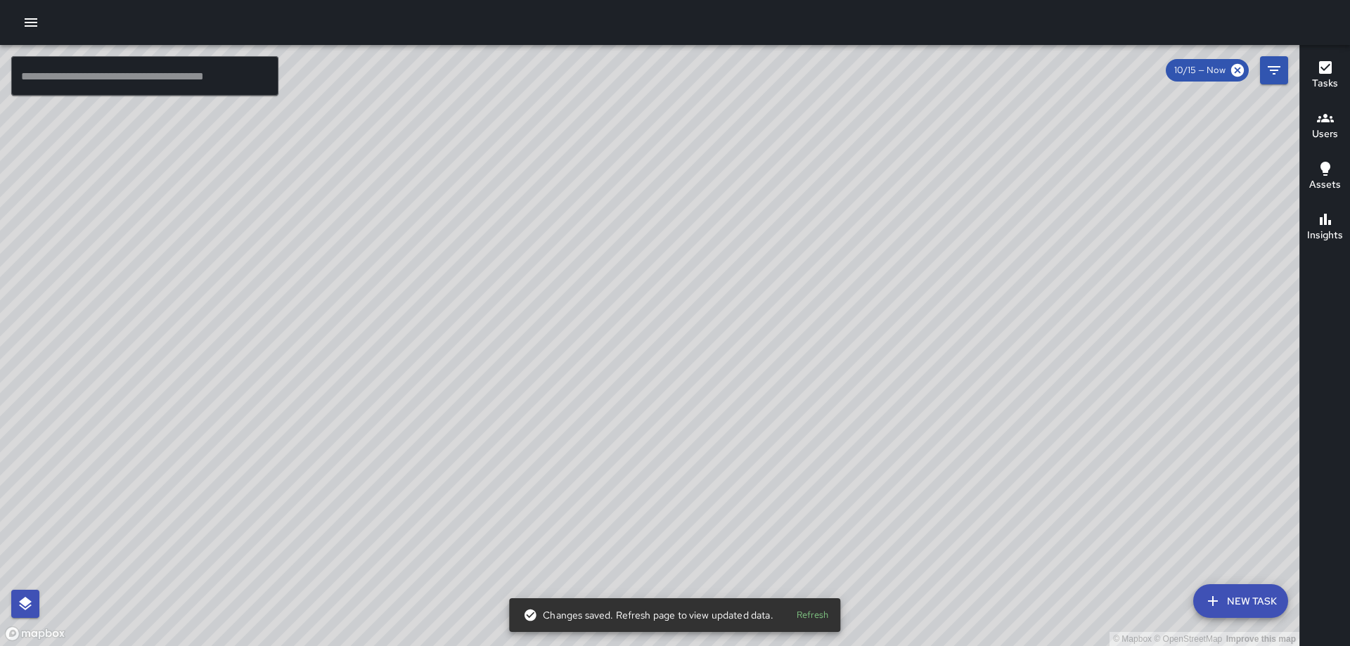
click at [26, 24] on icon "button" at bounding box center [30, 22] width 17 height 17
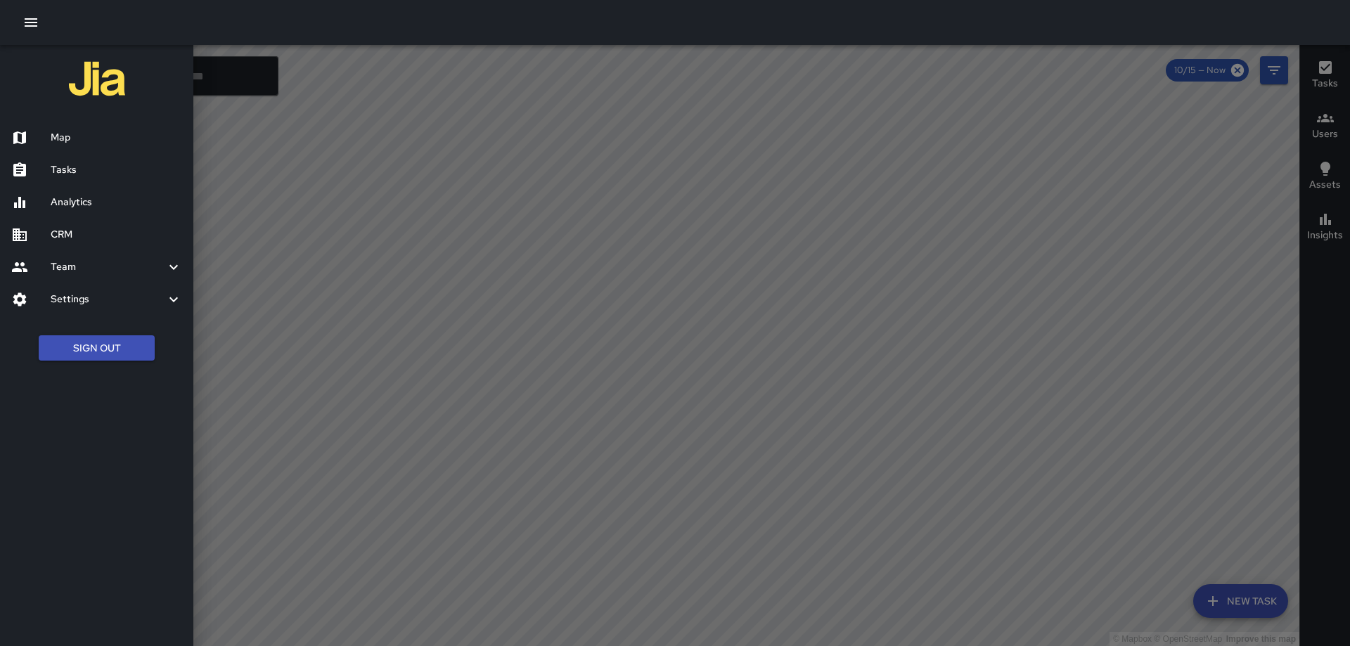
click at [84, 198] on h6 "Analytics" at bounding box center [116, 202] width 131 height 15
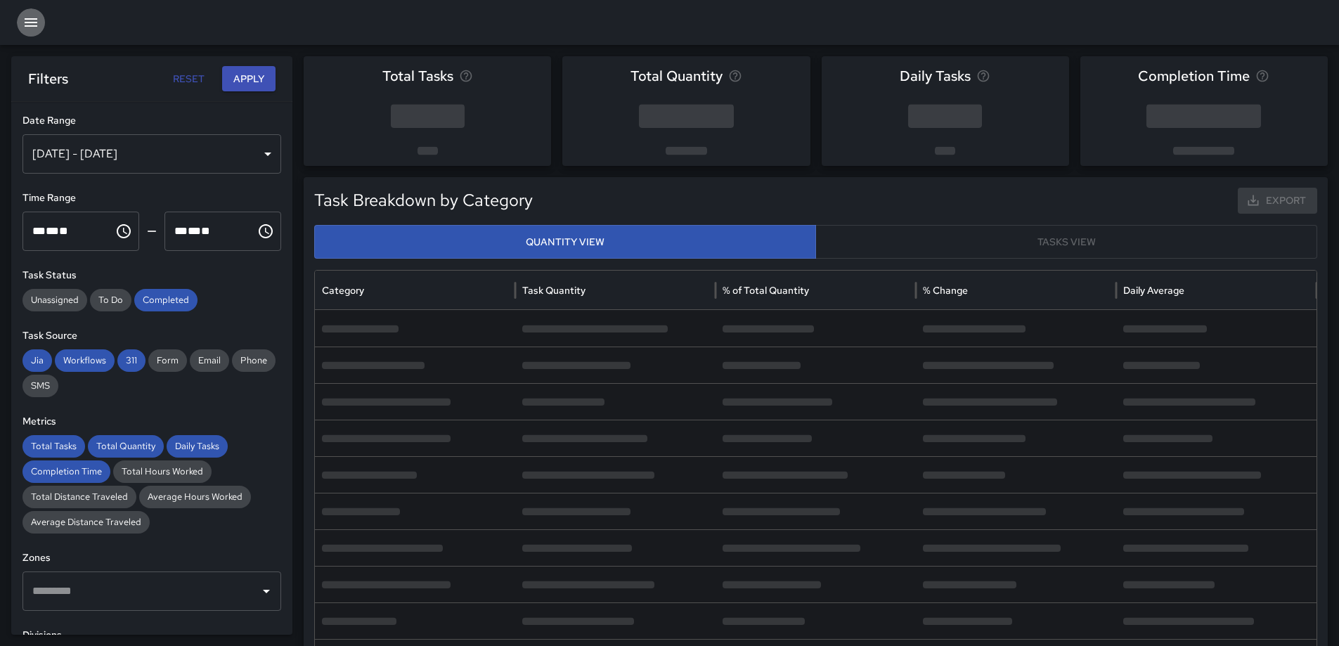
click at [30, 26] on icon "button" at bounding box center [31, 22] width 13 height 8
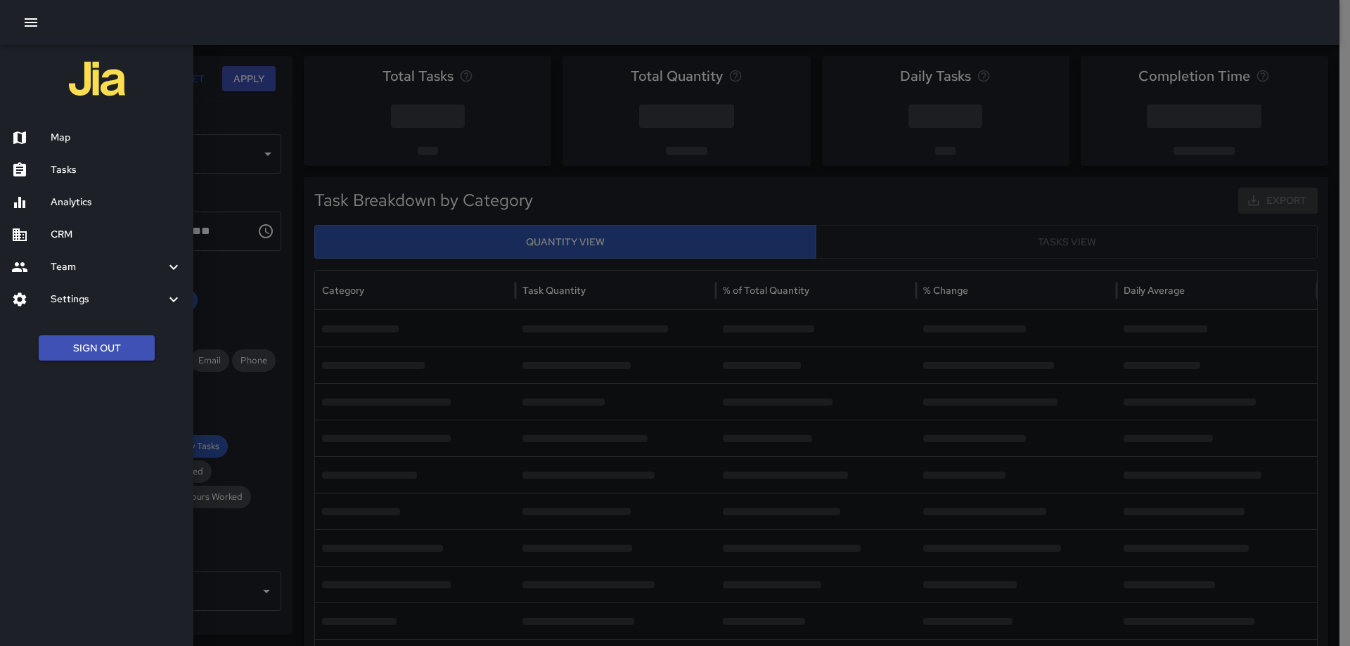
click at [79, 131] on h6 "Map" at bounding box center [116, 137] width 131 height 15
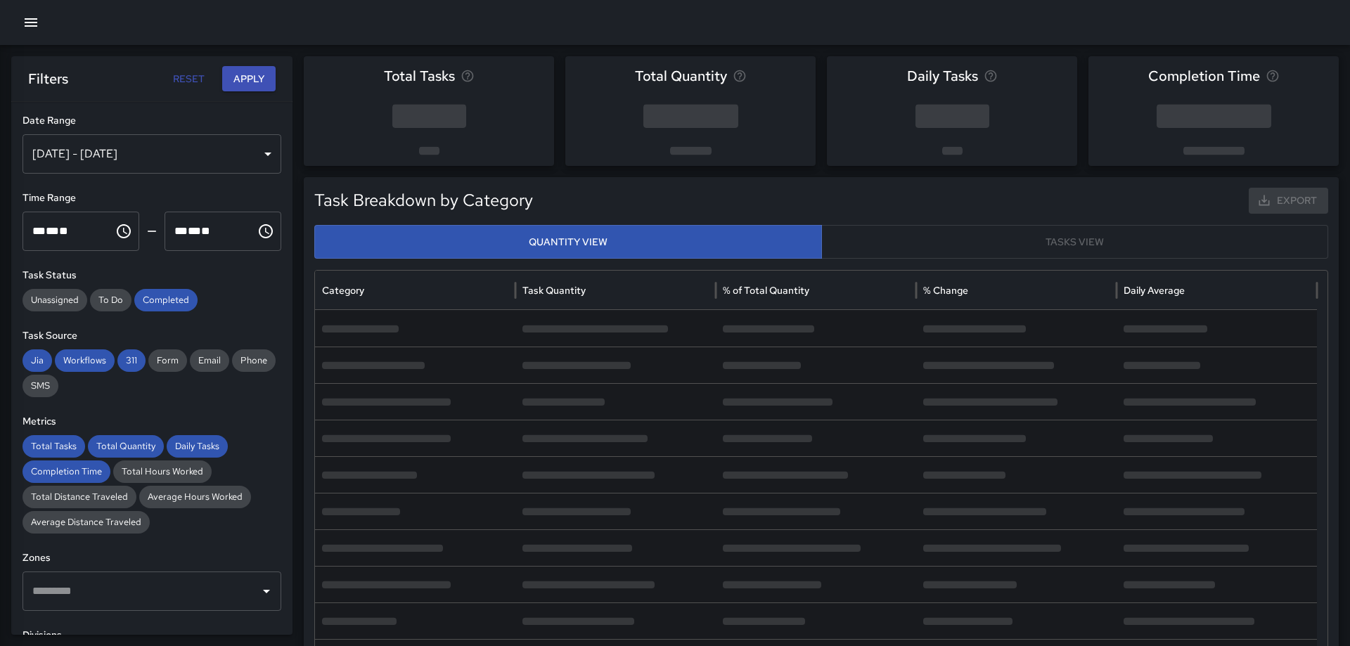
click at [1272, 69] on div at bounding box center [675, 323] width 1350 height 646
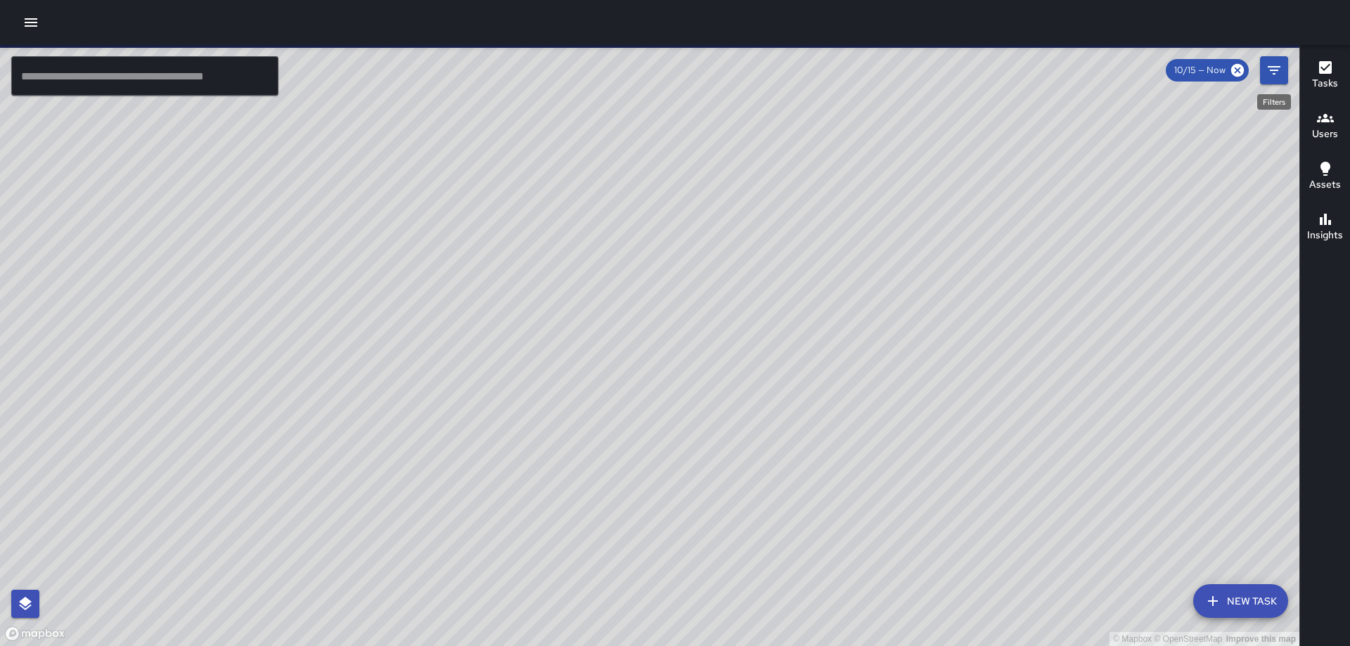
click at [1275, 69] on icon "Filters" at bounding box center [1274, 70] width 17 height 17
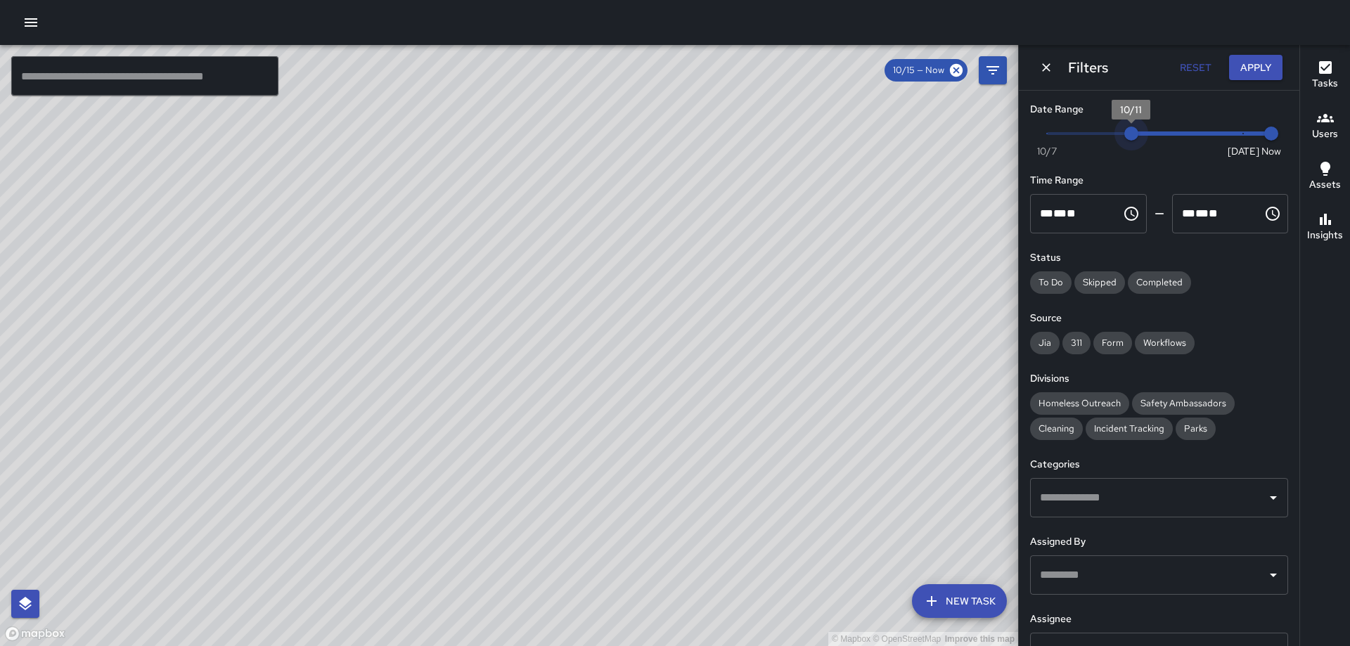
type input "*"
drag, startPoint x: 1226, startPoint y: 134, endPoint x: 1109, endPoint y: 138, distance: 117.5
click at [1109, 138] on span "10/10" at bounding box center [1103, 134] width 14 height 14
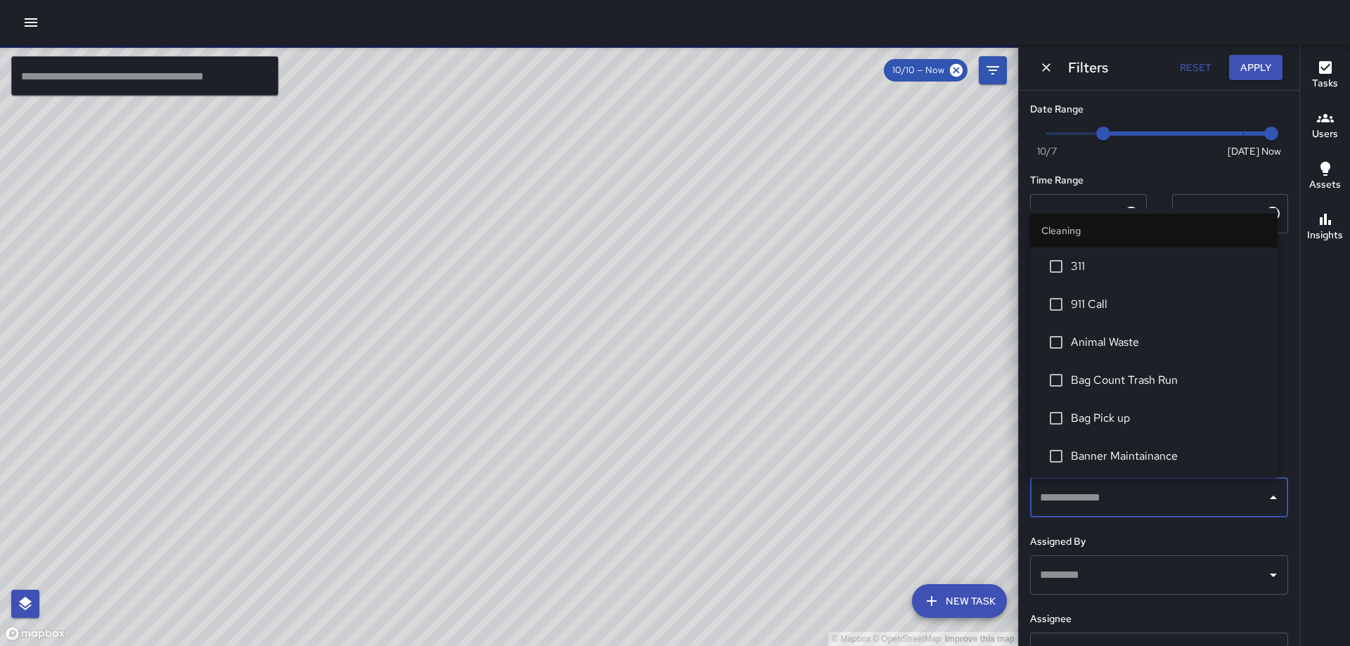
click at [1173, 510] on input "text" at bounding box center [1148, 497] width 224 height 27
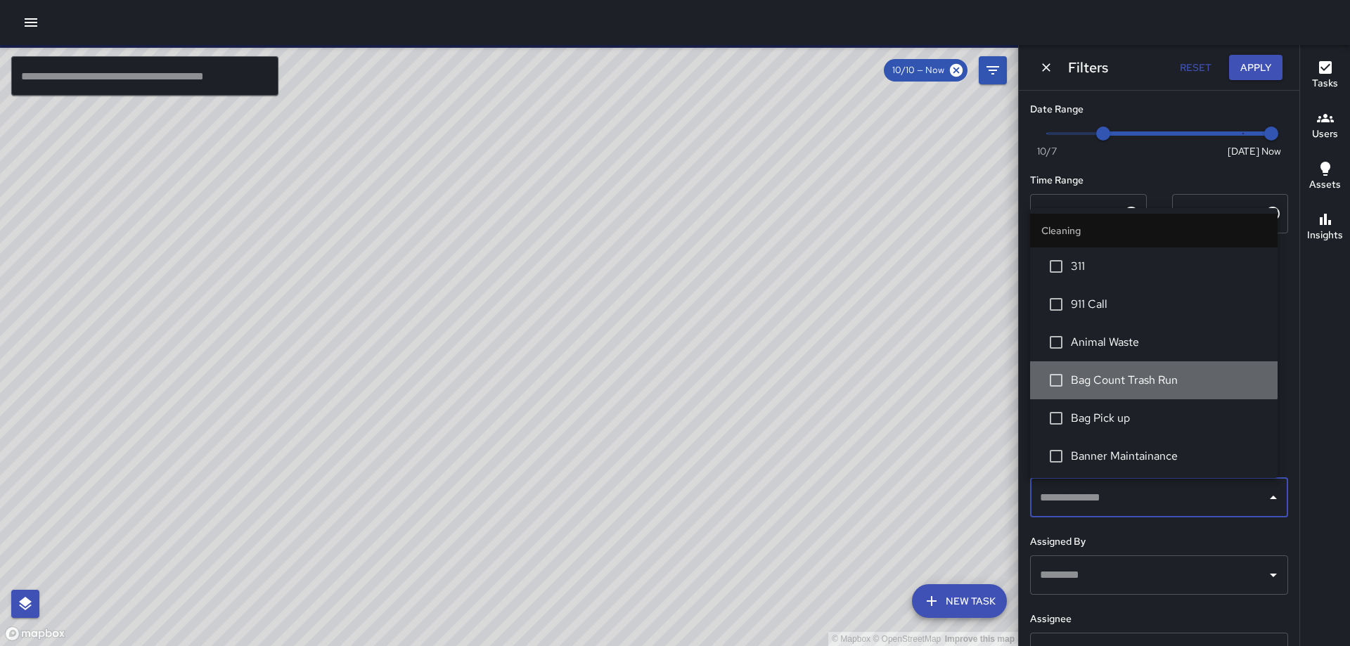
click at [1153, 378] on span "Bag Count Trash Run" at bounding box center [1168, 380] width 195 height 17
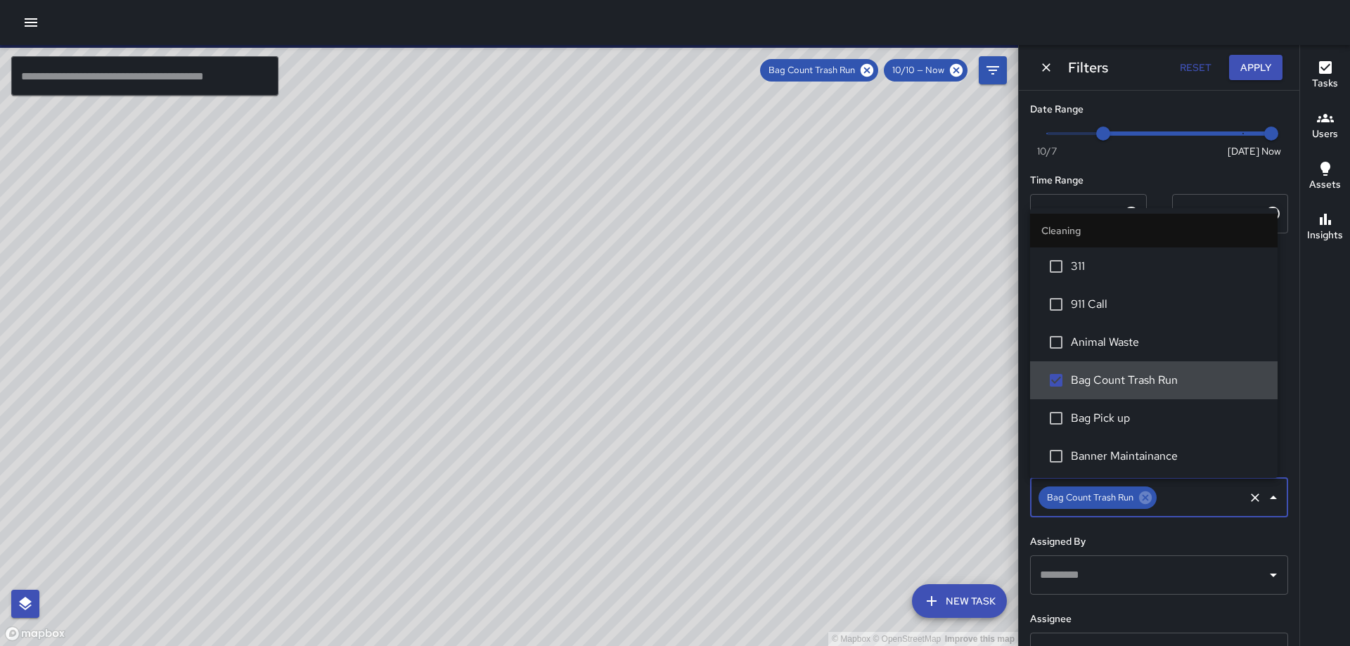
click at [1258, 60] on button "Apply" at bounding box center [1255, 68] width 53 height 26
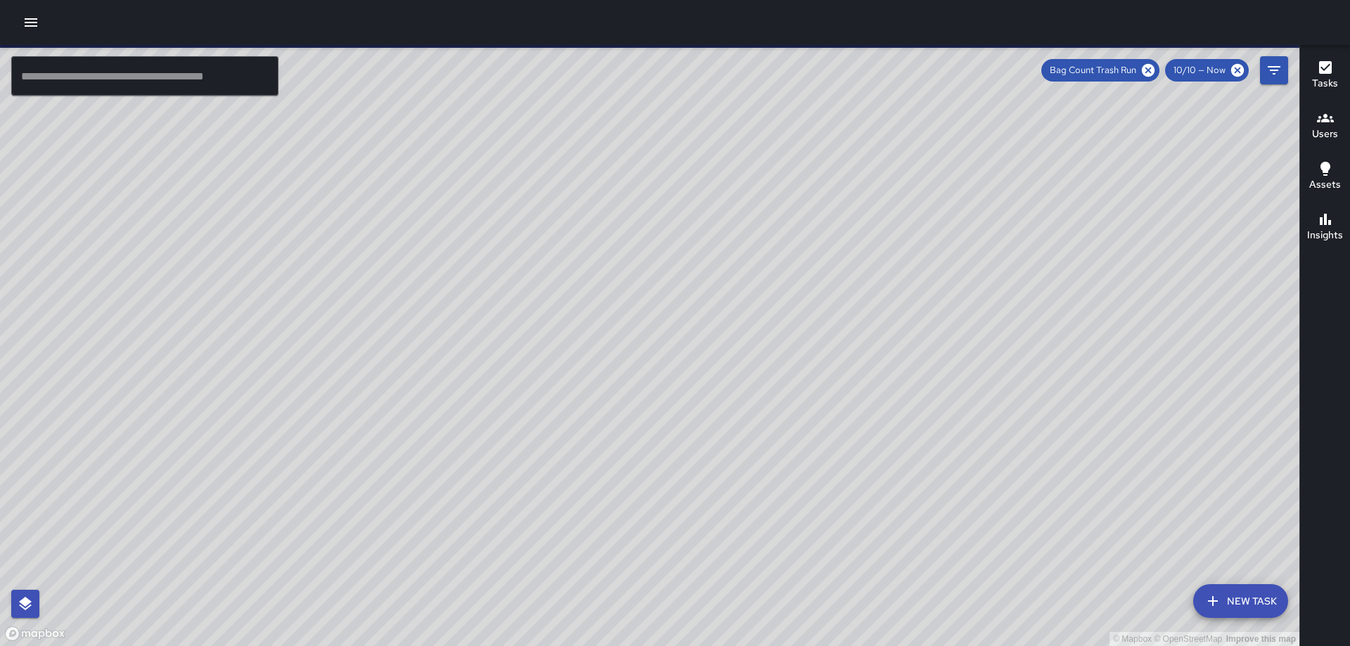
click at [1323, 61] on icon "button" at bounding box center [1325, 67] width 17 height 17
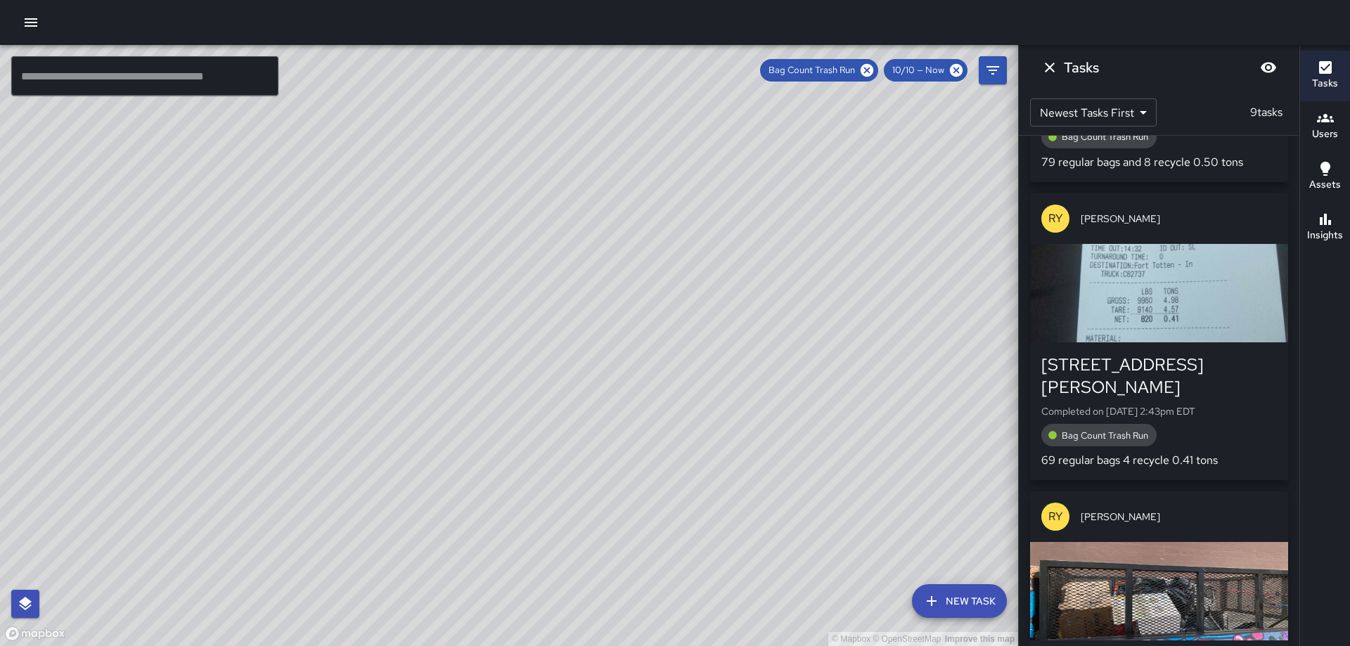
scroll to position [1582, 0]
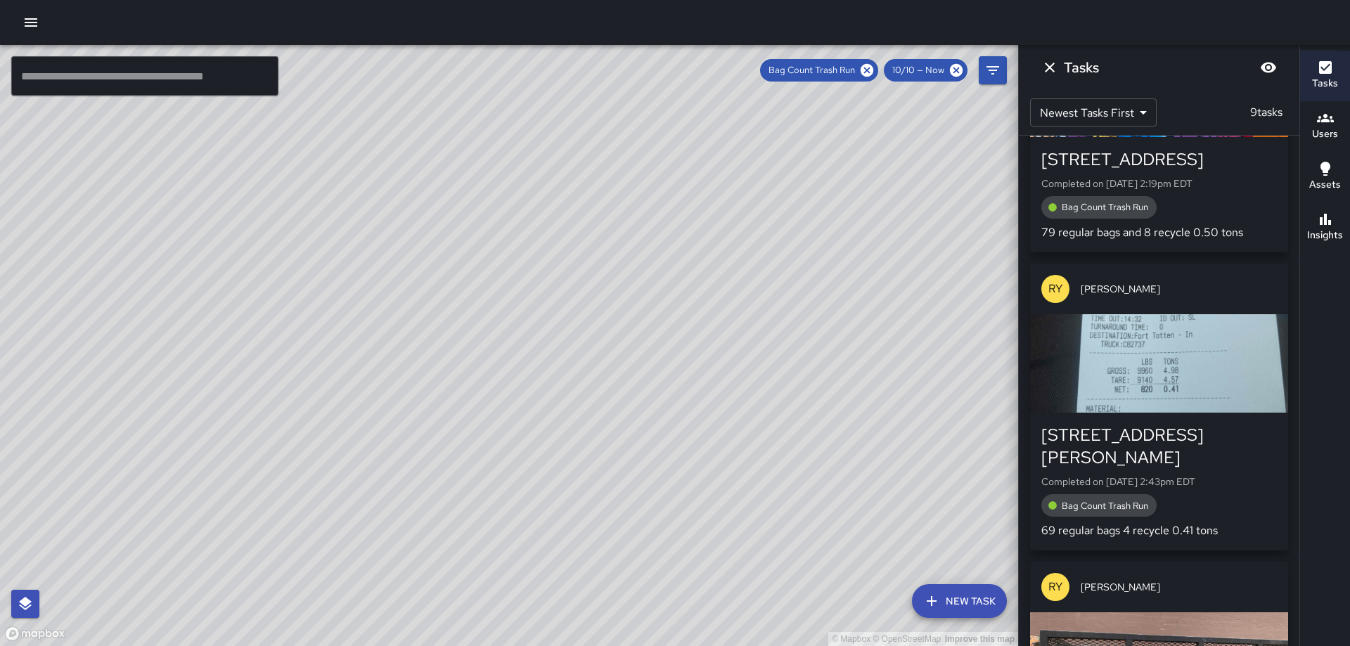
click at [1143, 356] on div "button" at bounding box center [1159, 363] width 258 height 98
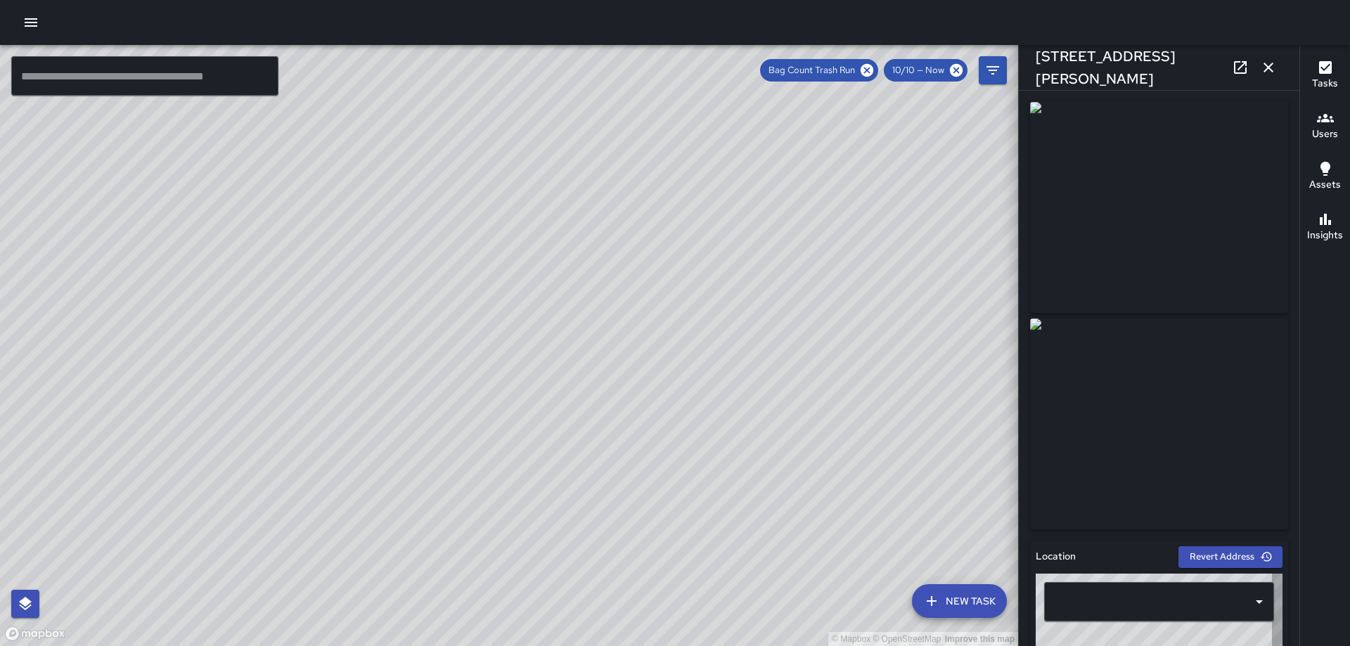
type input "**********"
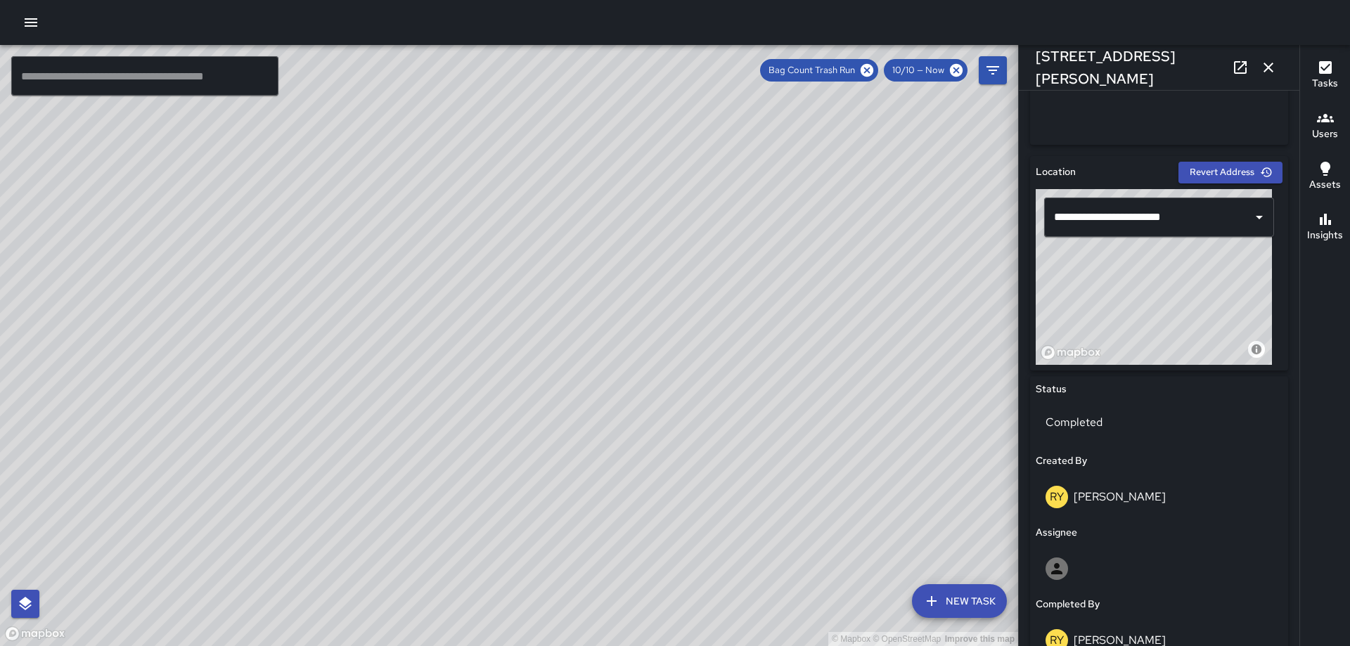
scroll to position [0, 0]
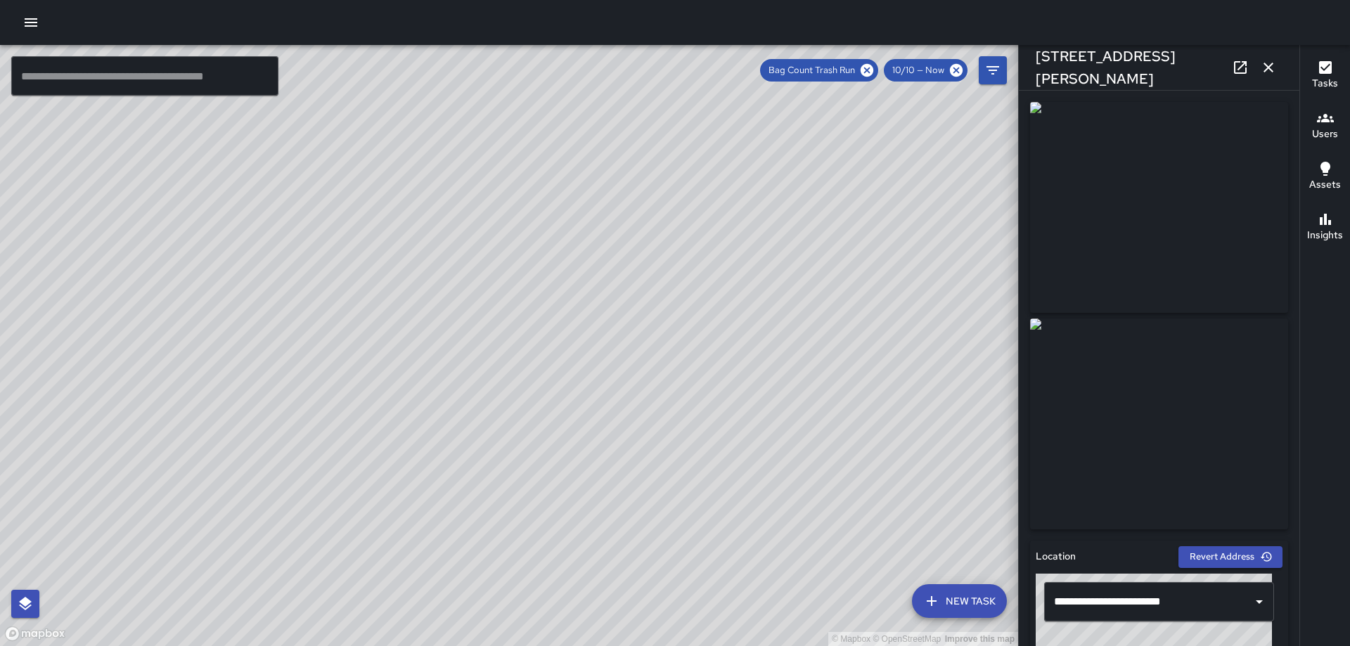
click at [1269, 66] on icon "button" at bounding box center [1268, 68] width 10 height 10
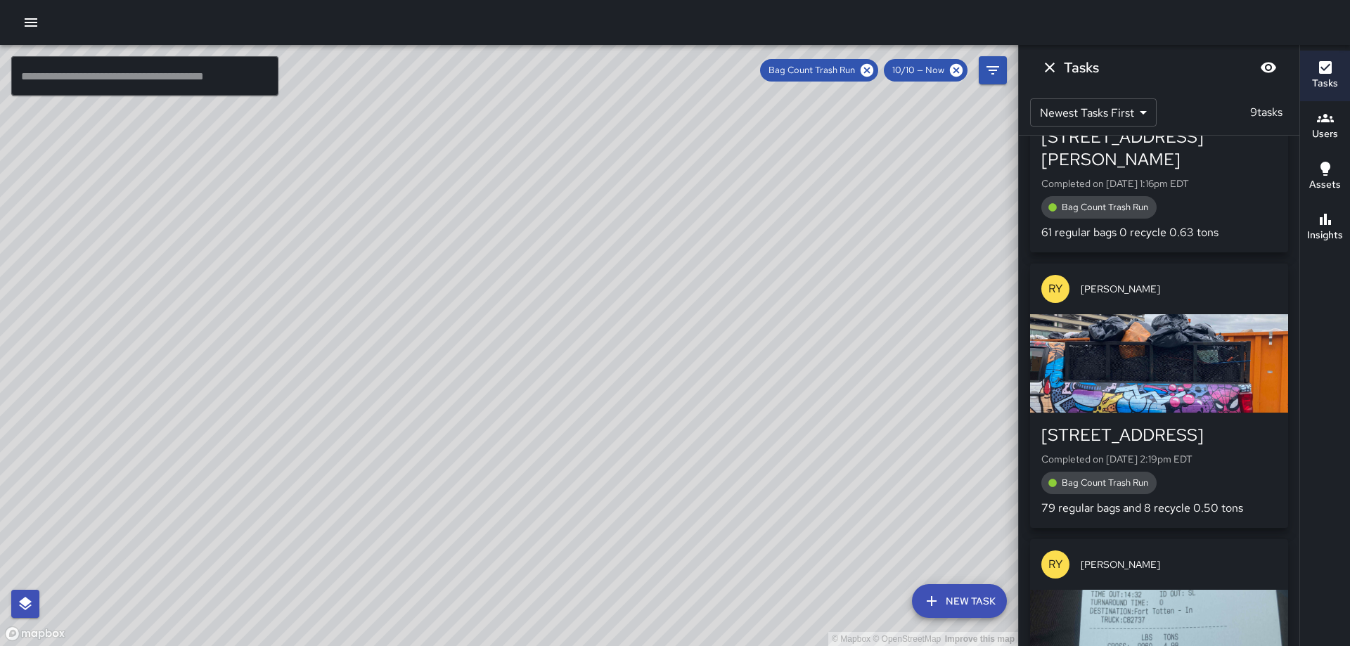
scroll to position [1301, 0]
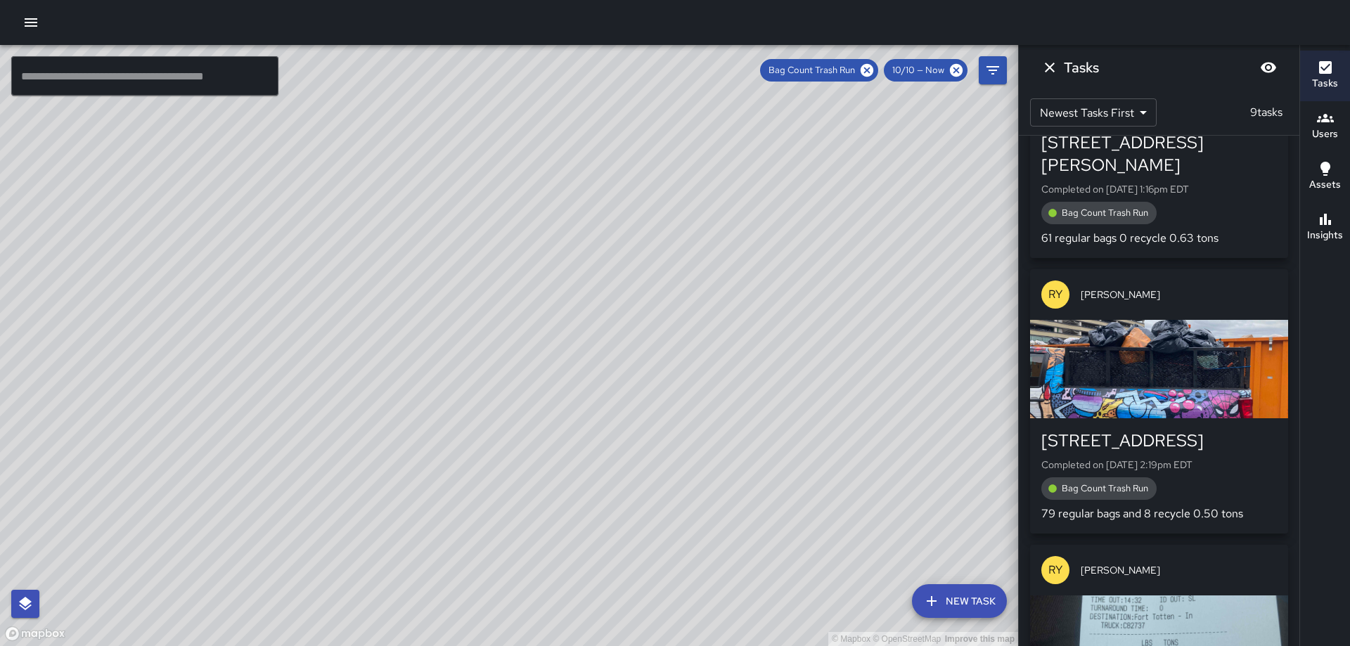
click at [1140, 359] on div "button" at bounding box center [1159, 369] width 258 height 98
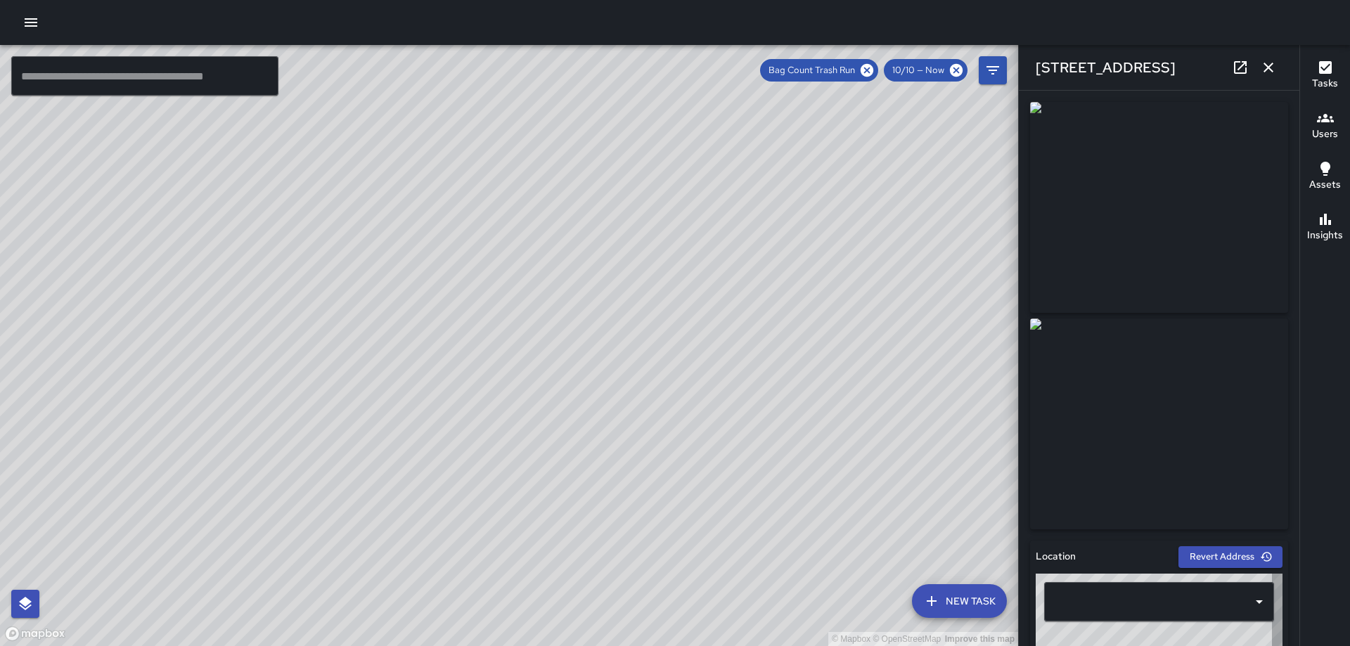
type input "**********"
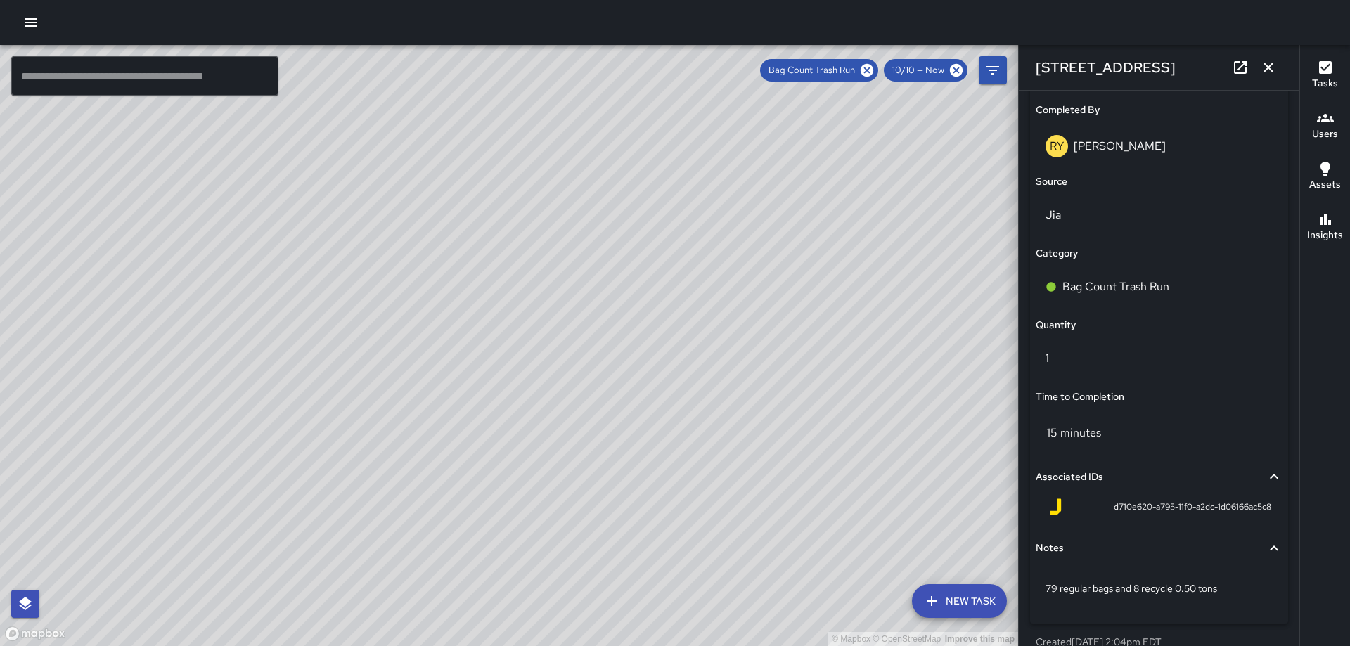
scroll to position [918, 0]
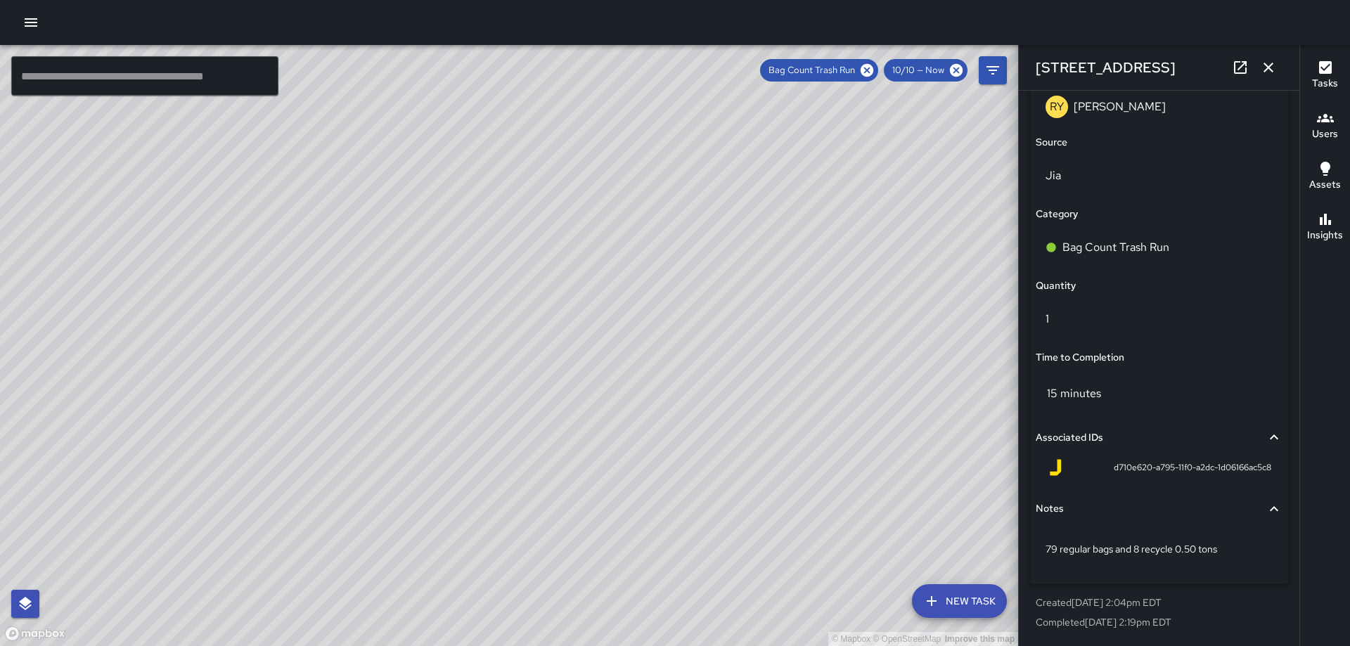
click at [1268, 62] on icon "button" at bounding box center [1268, 67] width 17 height 17
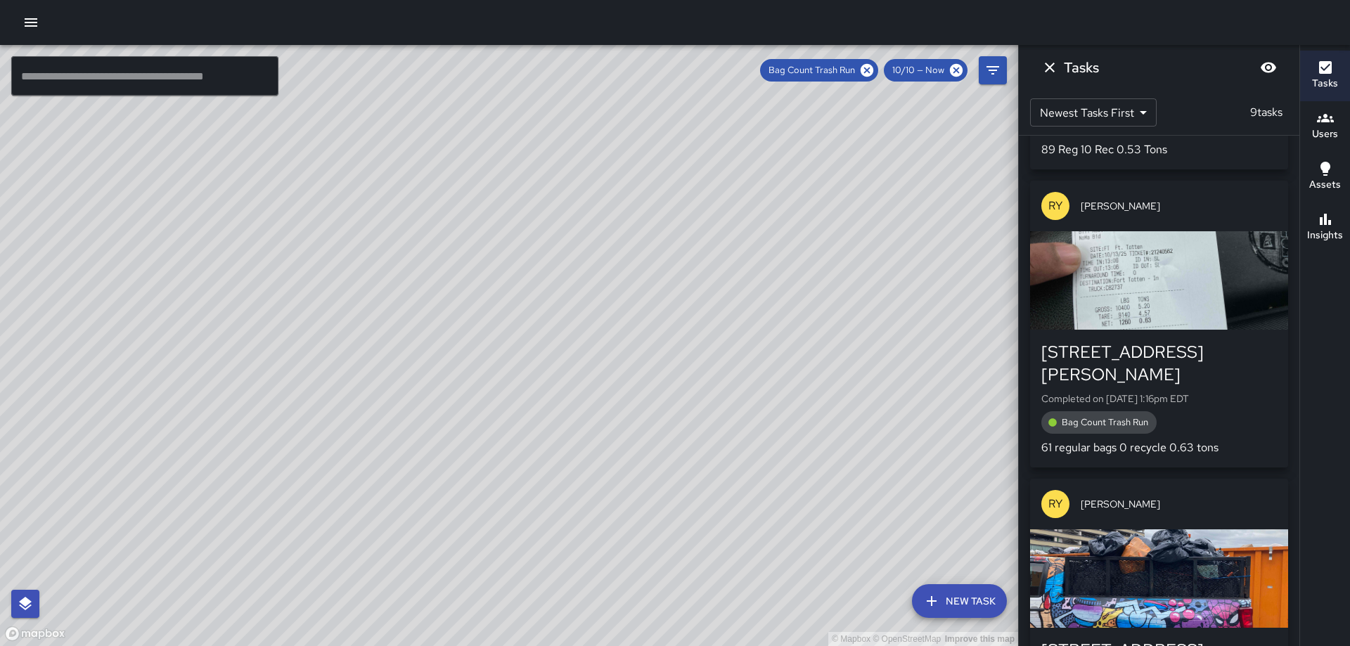
scroll to position [1090, 0]
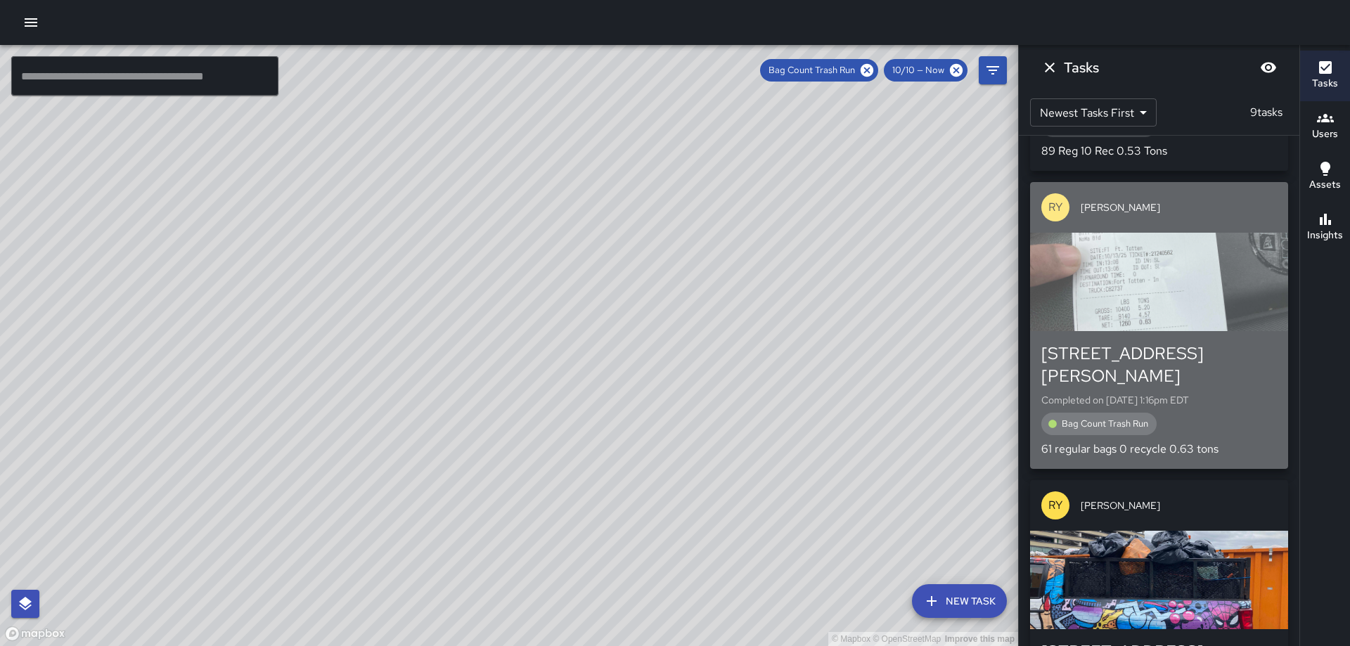
click at [1158, 284] on div "button" at bounding box center [1159, 282] width 258 height 98
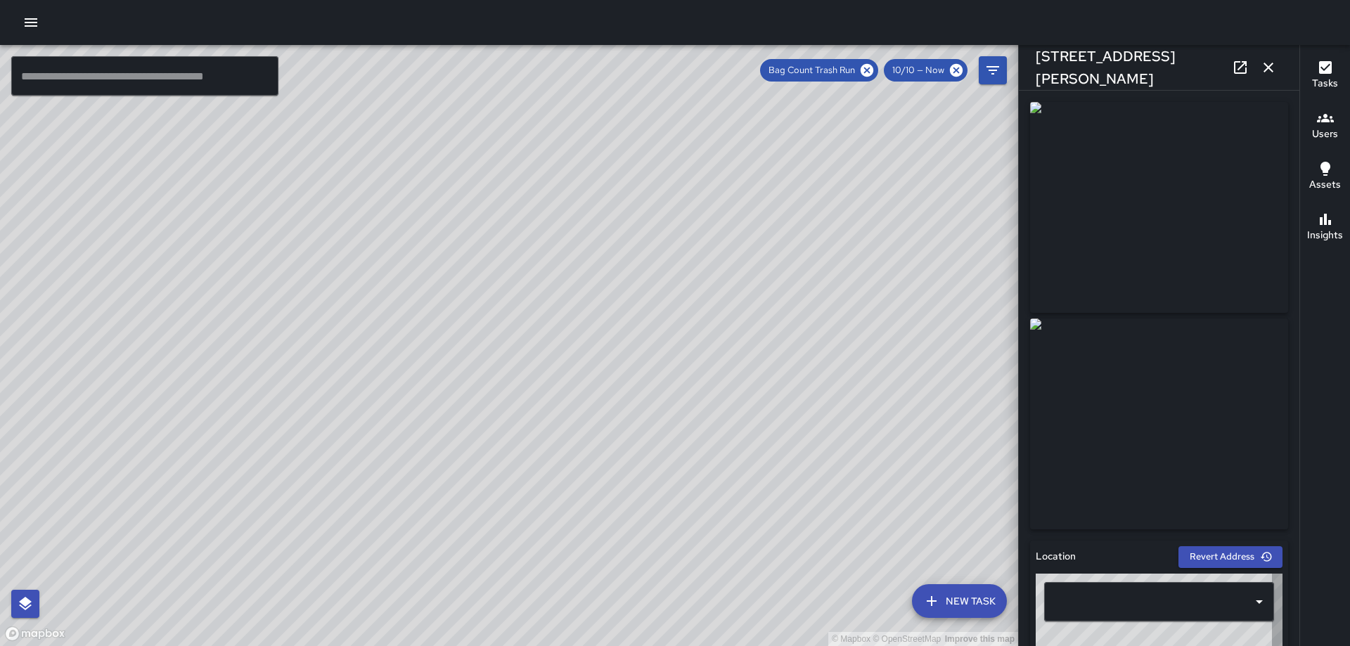
type input "**********"
drag, startPoint x: 1266, startPoint y: 67, endPoint x: 1273, endPoint y: 76, distance: 11.5
click at [1266, 67] on icon "button" at bounding box center [1268, 67] width 17 height 17
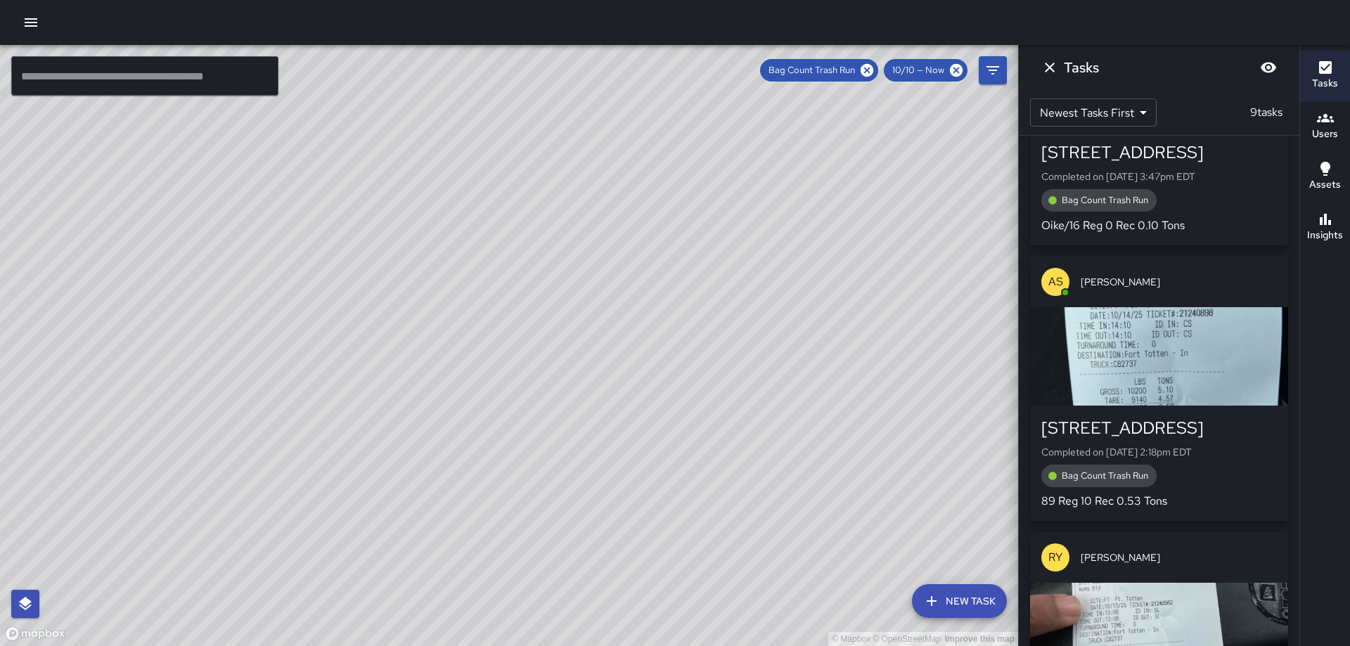
scroll to position [738, 0]
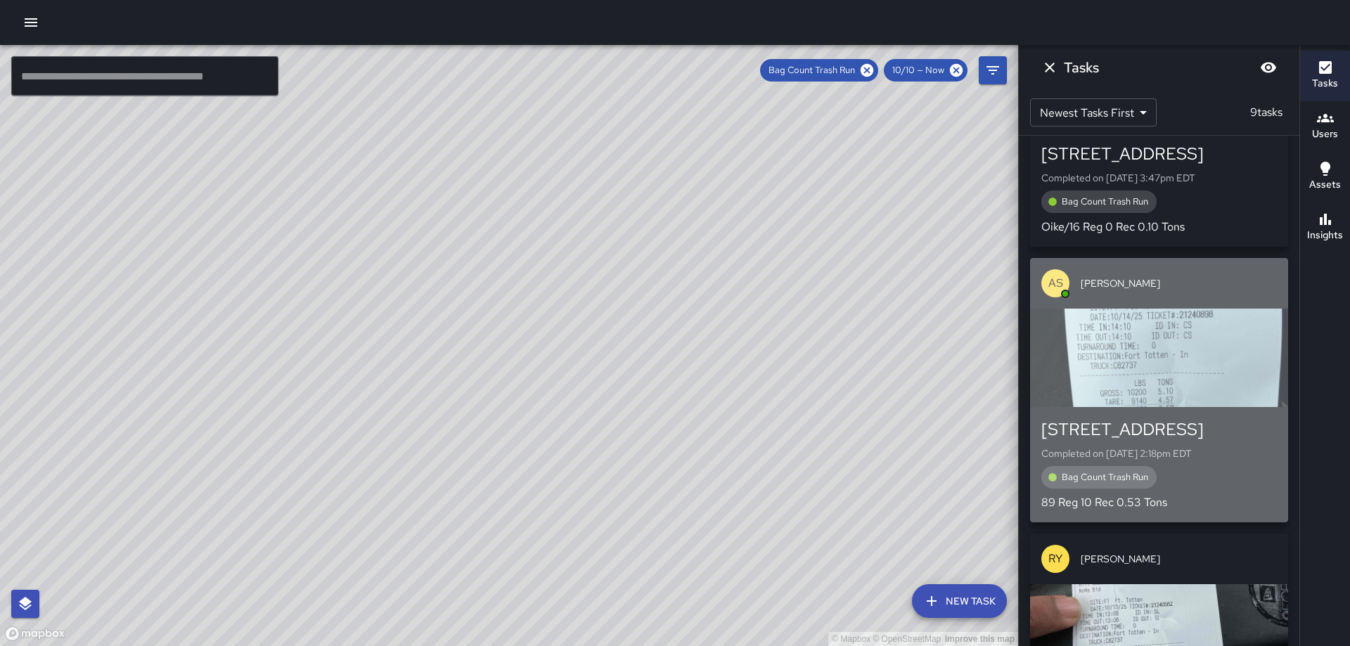
click at [1180, 352] on div "button" at bounding box center [1159, 358] width 258 height 98
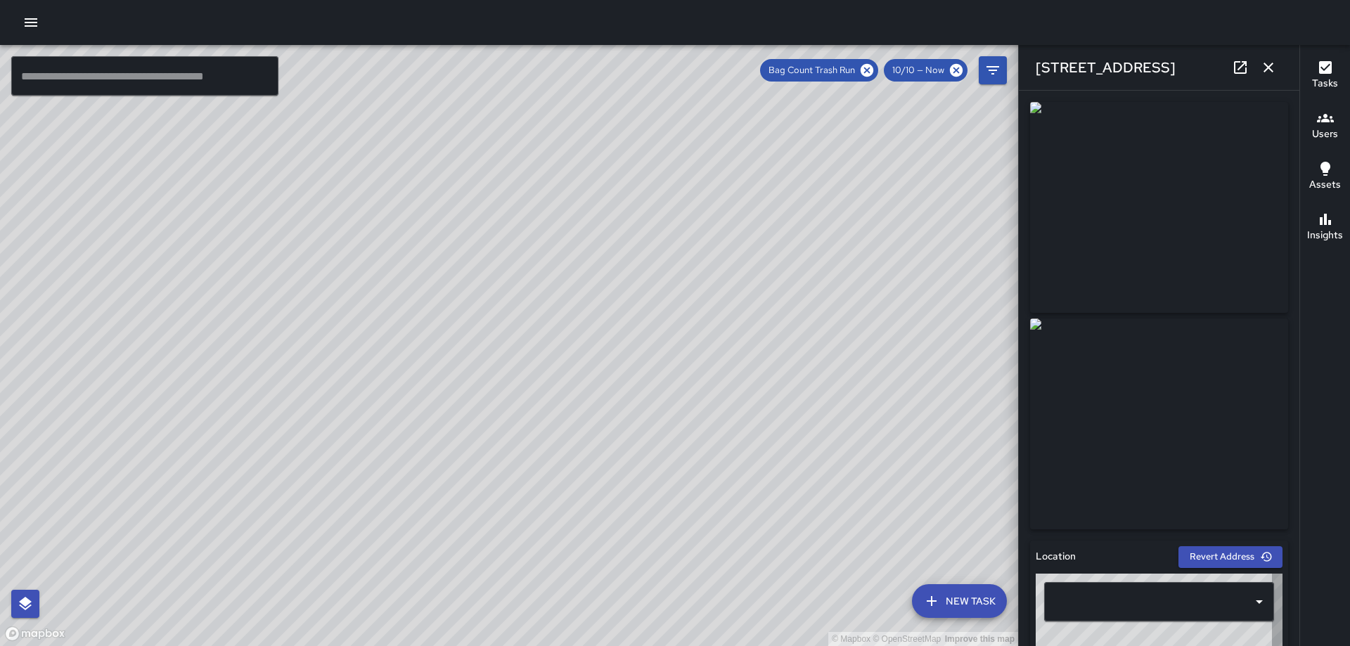
type input "**********"
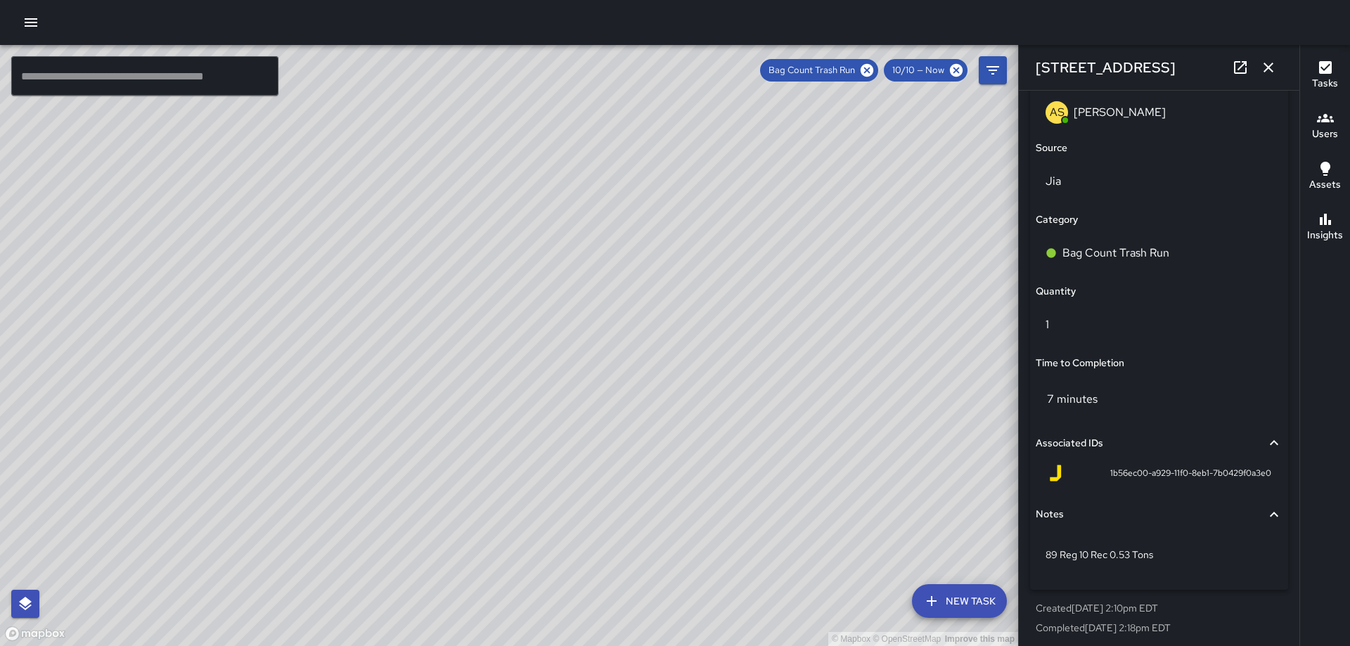
scroll to position [918, 0]
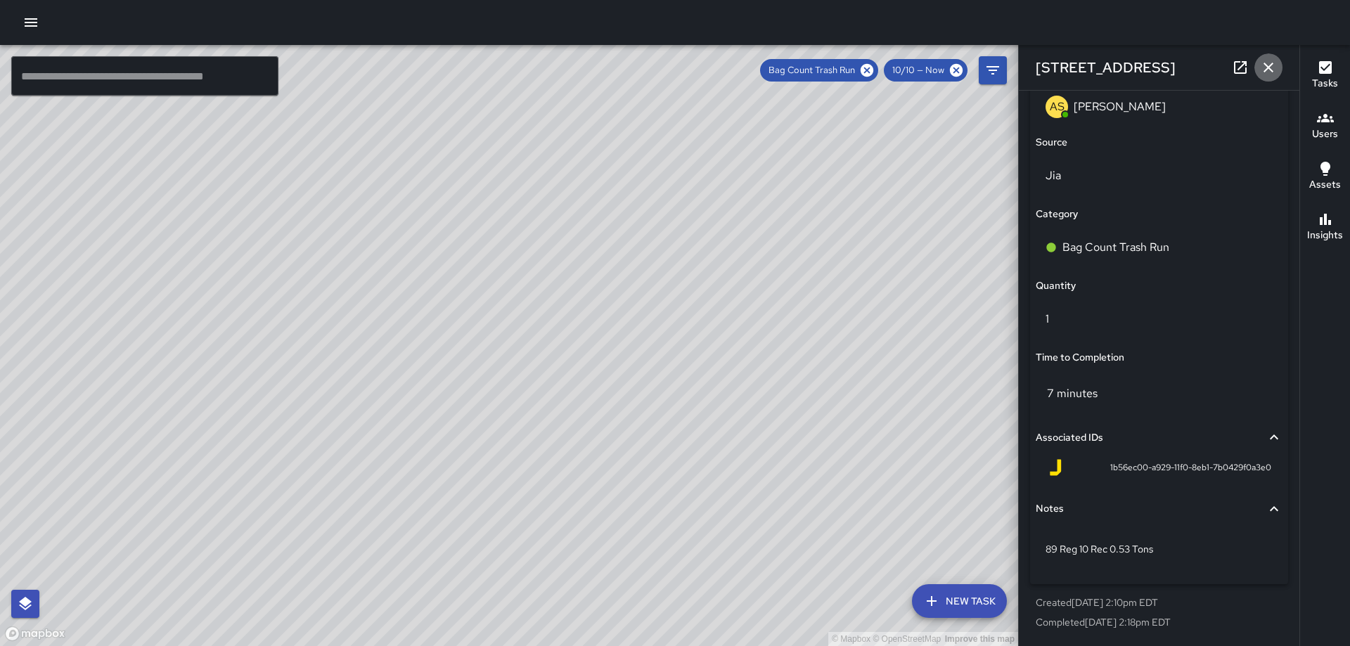
click at [1265, 67] on icon "button" at bounding box center [1268, 67] width 17 height 17
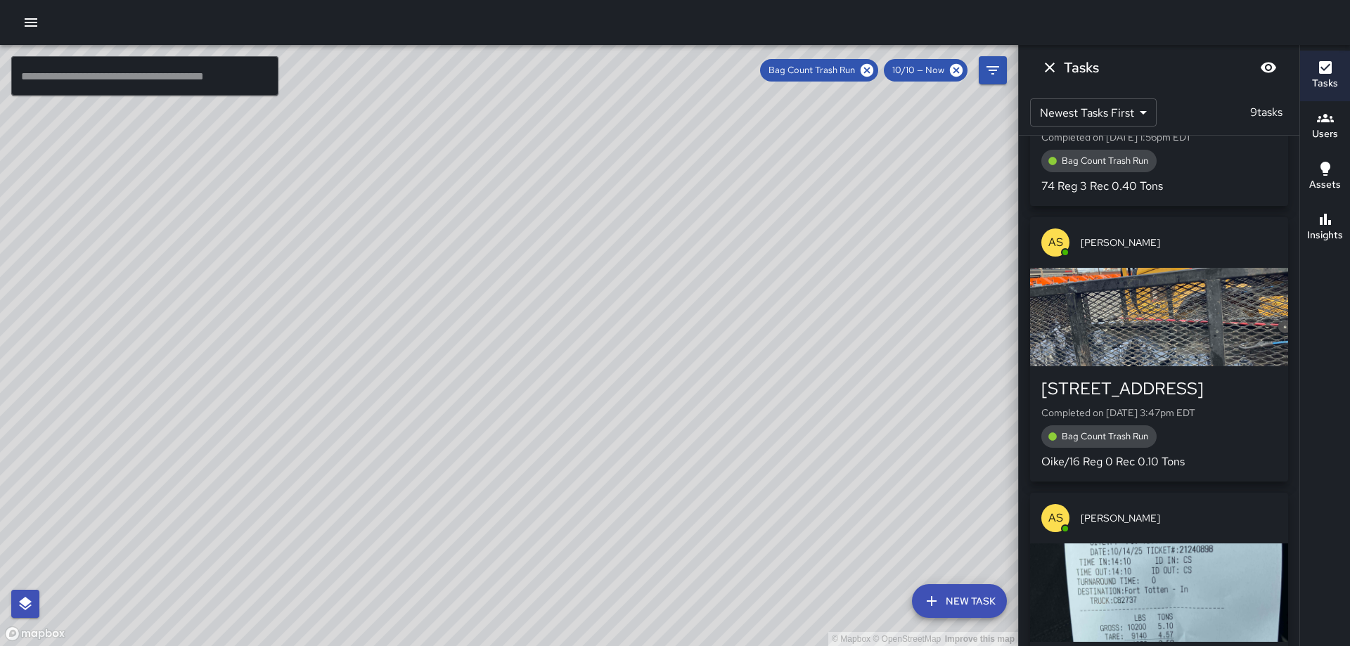
scroll to position [457, 0]
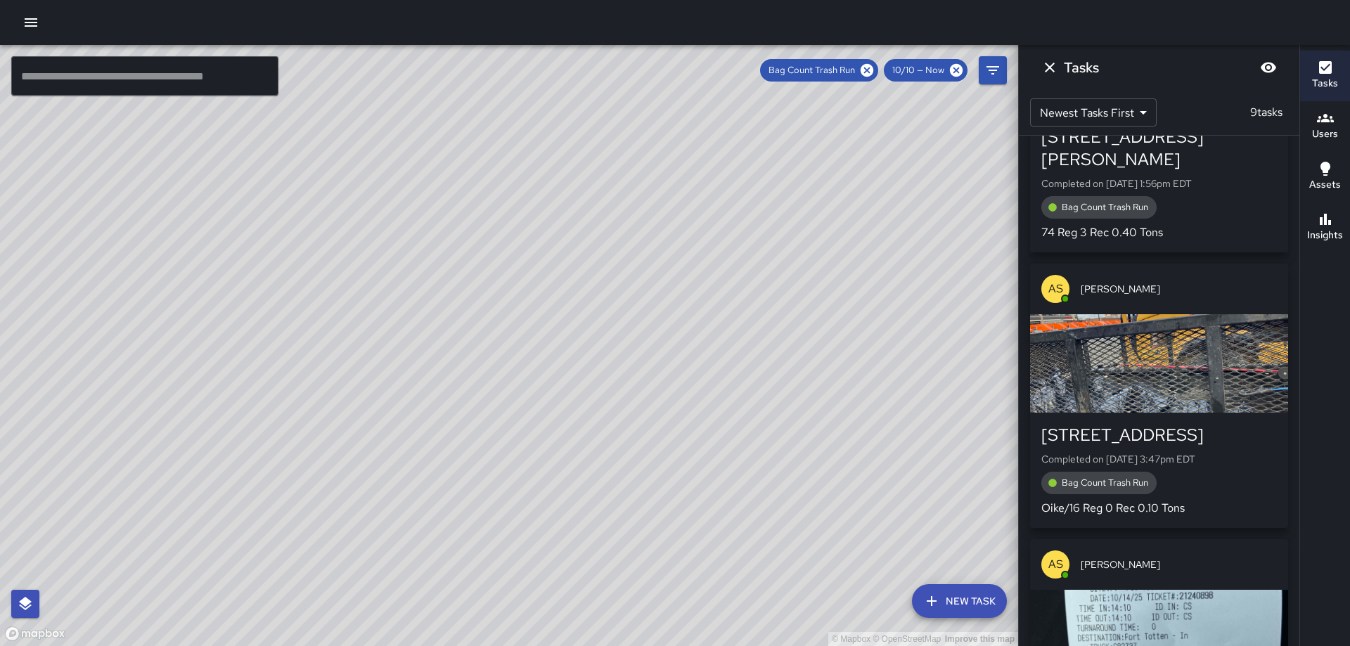
click at [1176, 349] on div "button" at bounding box center [1159, 363] width 258 height 98
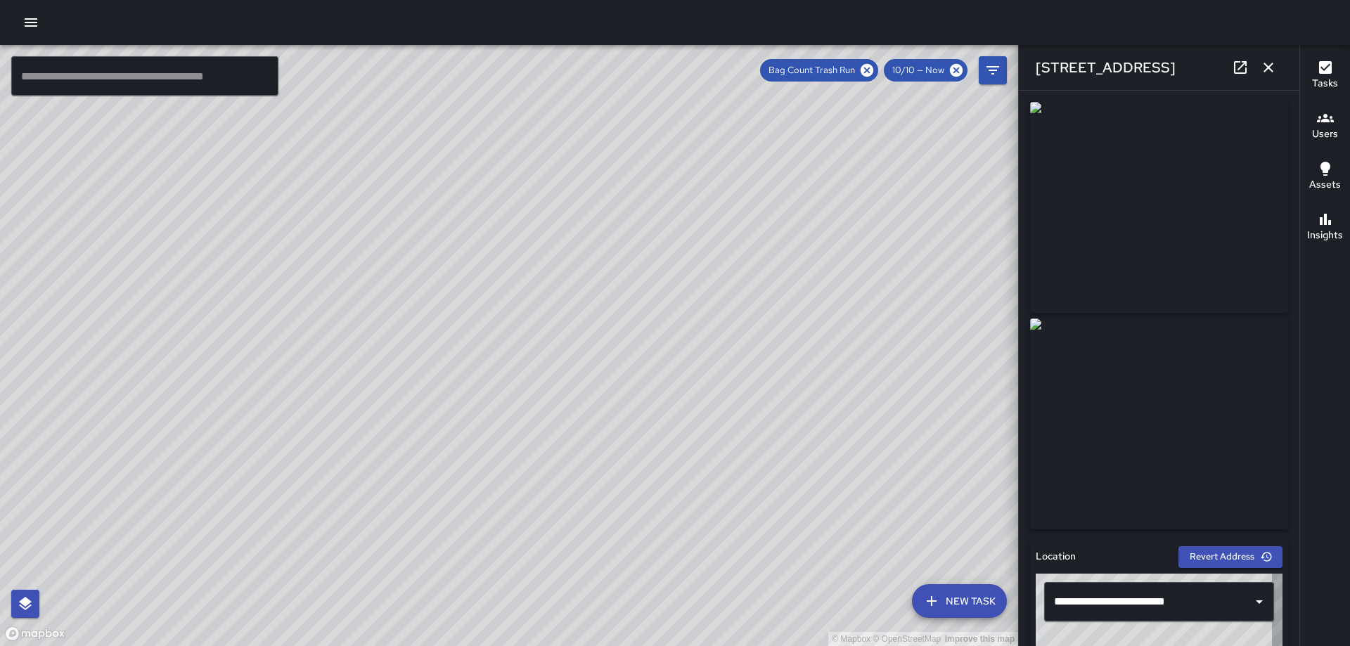
type input "**********"
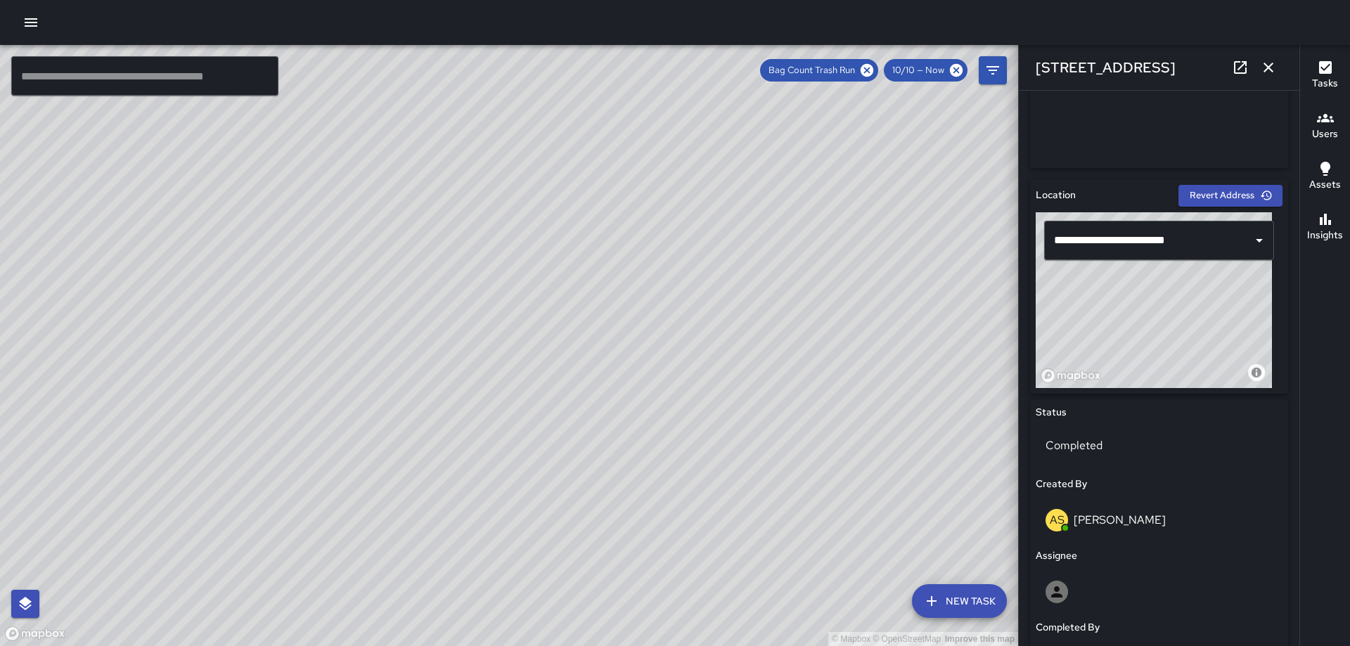
scroll to position [918, 0]
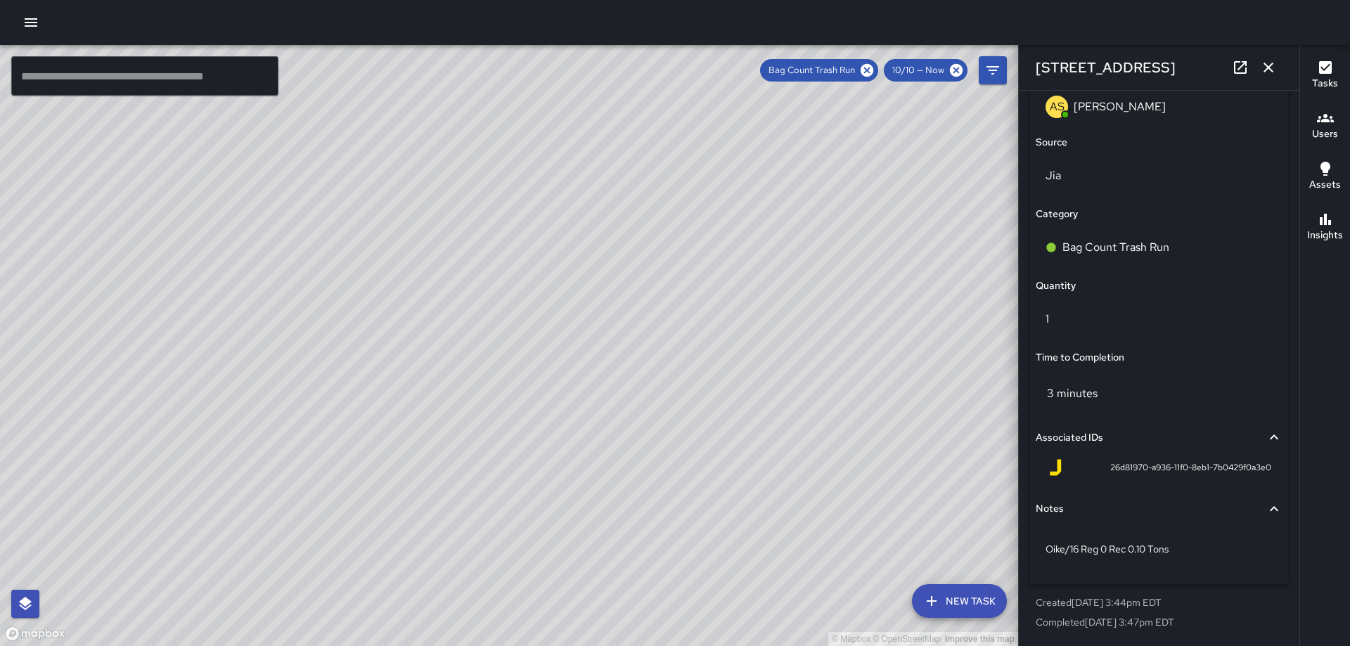
click at [1261, 60] on icon "button" at bounding box center [1268, 67] width 17 height 17
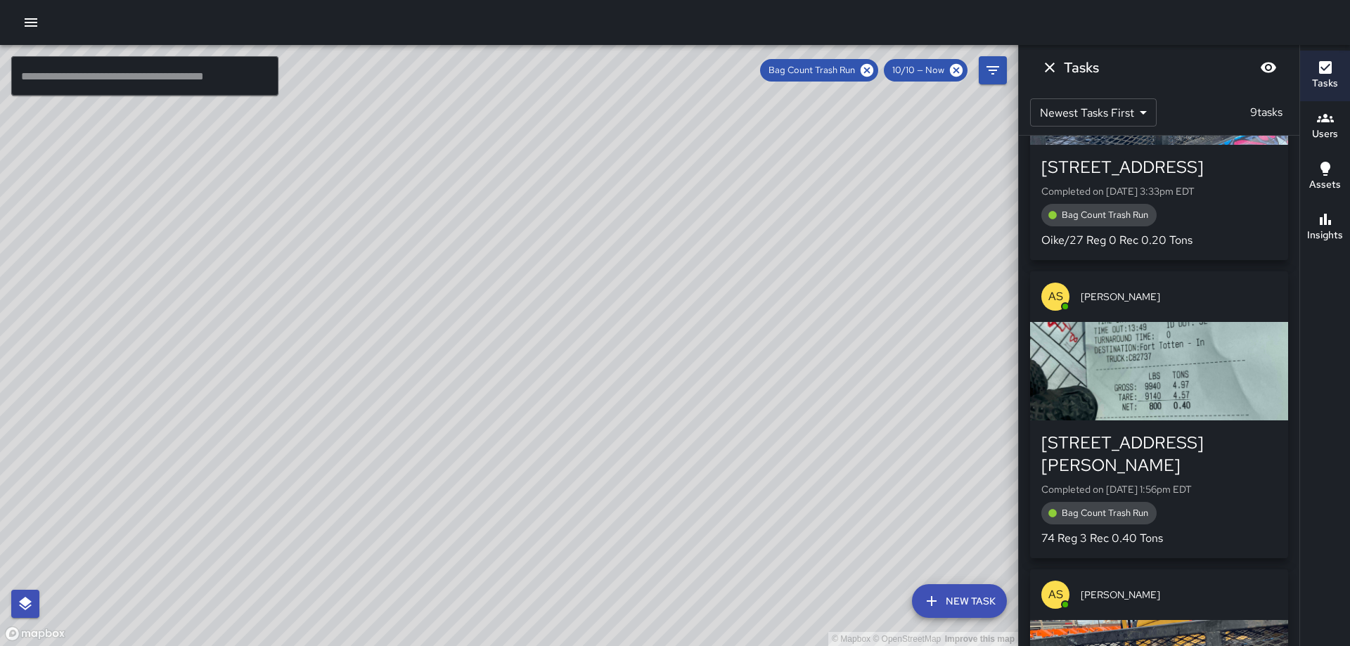
scroll to position [176, 0]
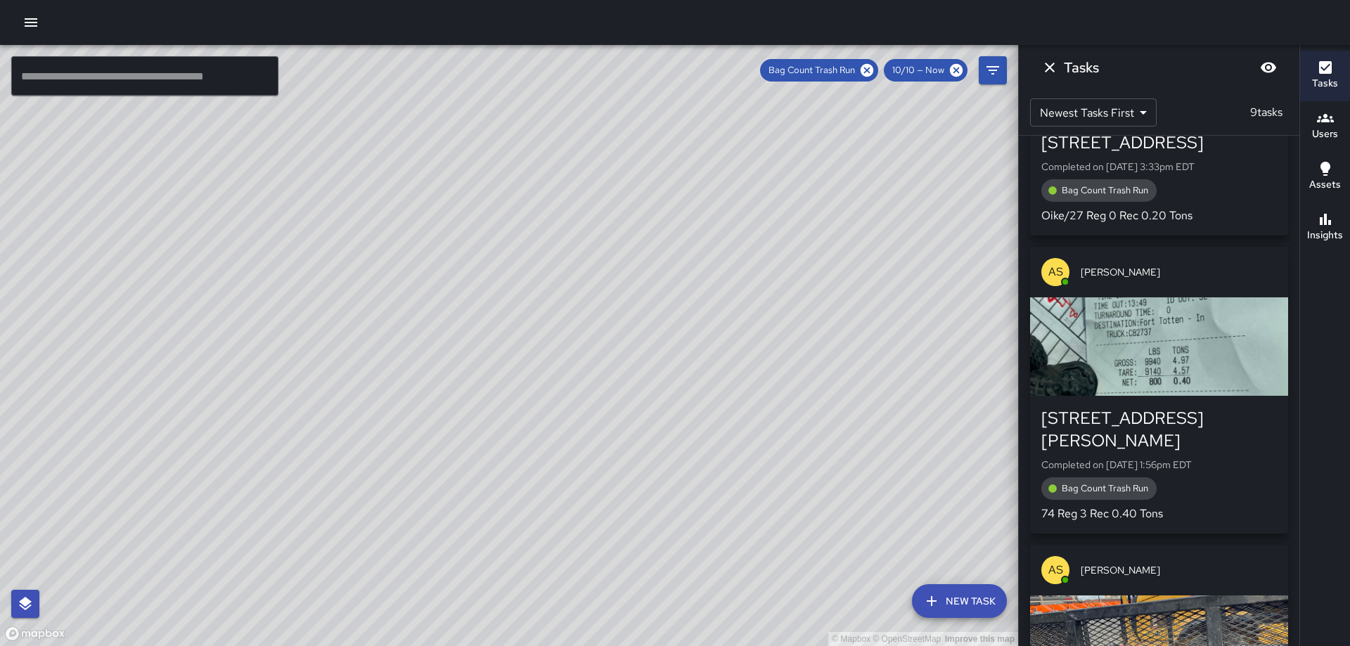
click at [1172, 343] on div "button" at bounding box center [1159, 346] width 258 height 98
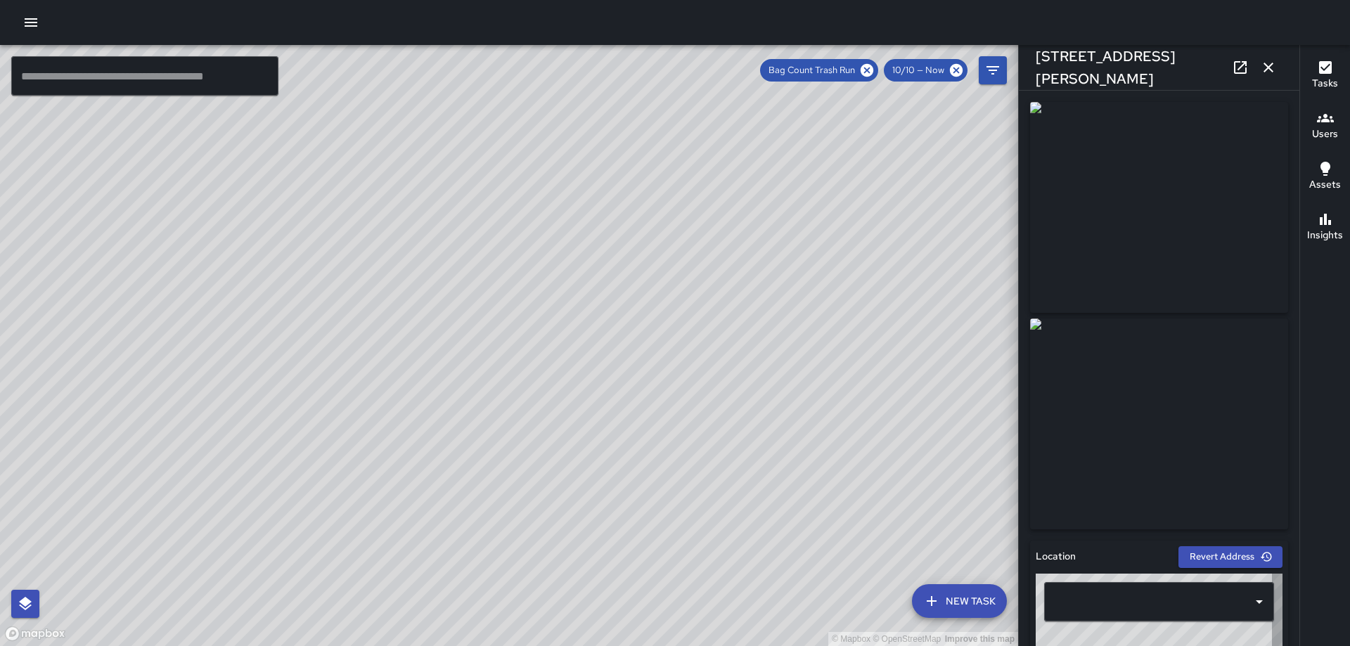
type input "**********"
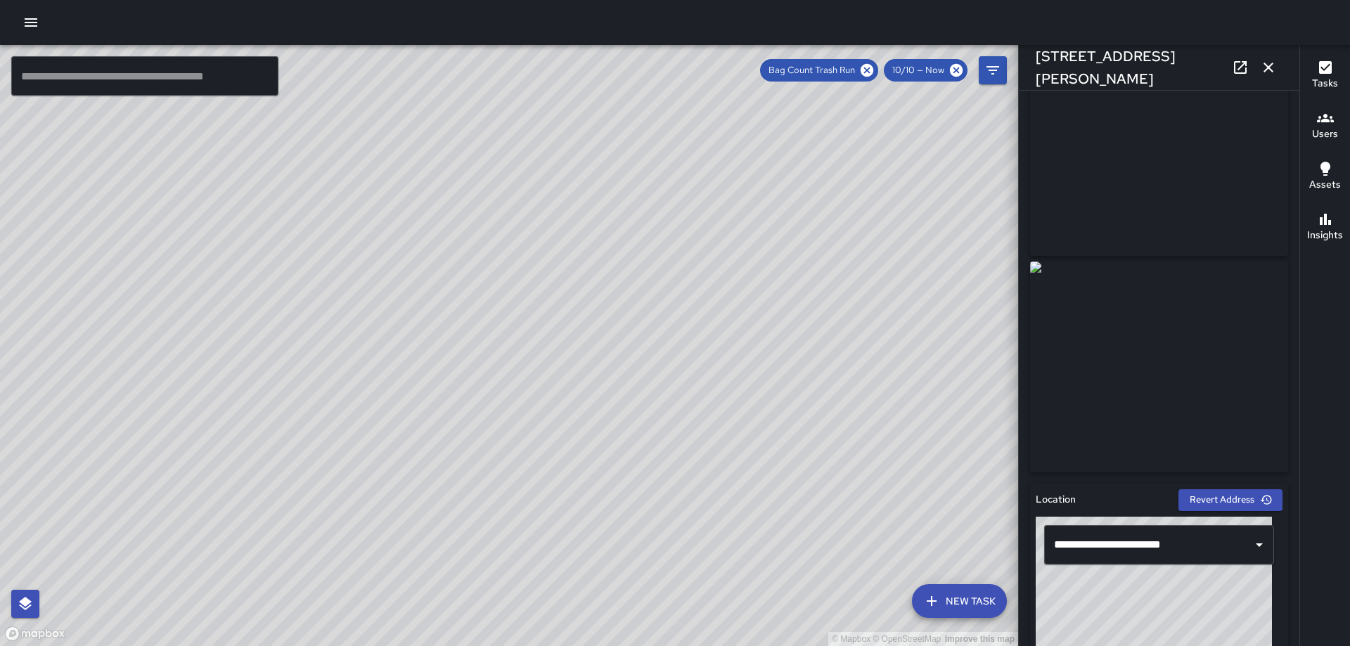
scroll to position [0, 0]
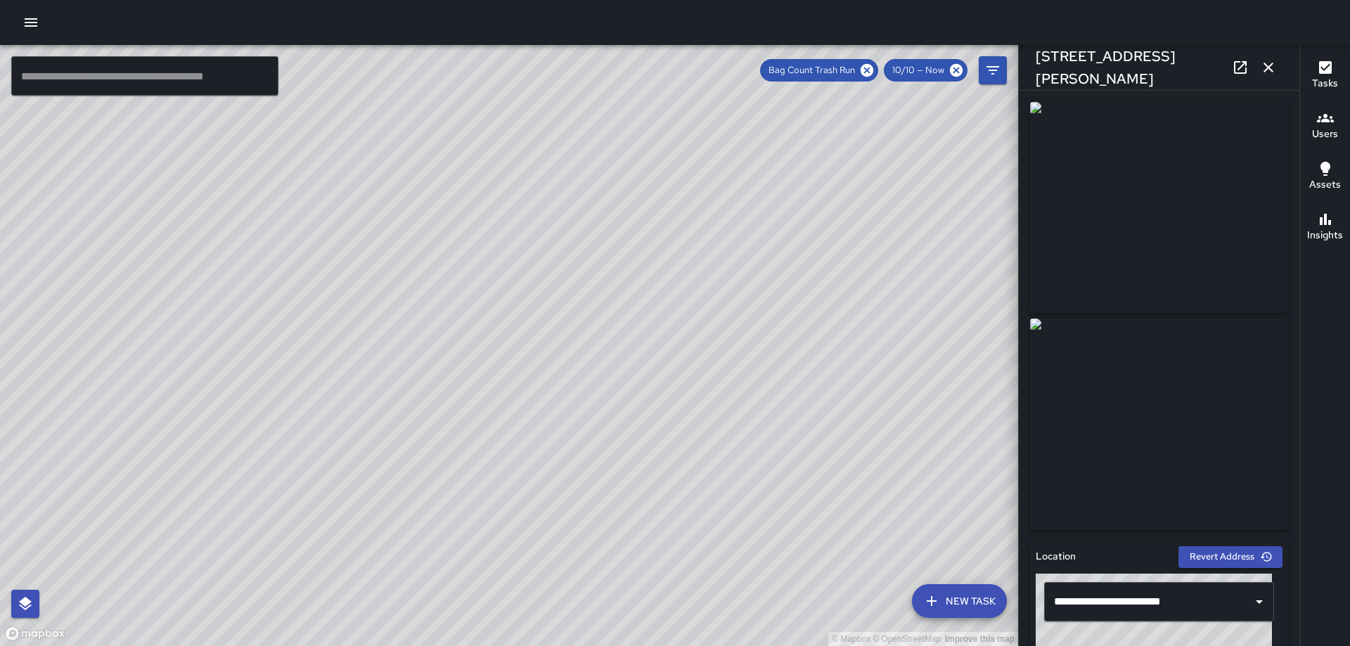
drag, startPoint x: 1262, startPoint y: 71, endPoint x: 1279, endPoint y: 86, distance: 22.9
click at [1262, 69] on icon "button" at bounding box center [1268, 67] width 17 height 17
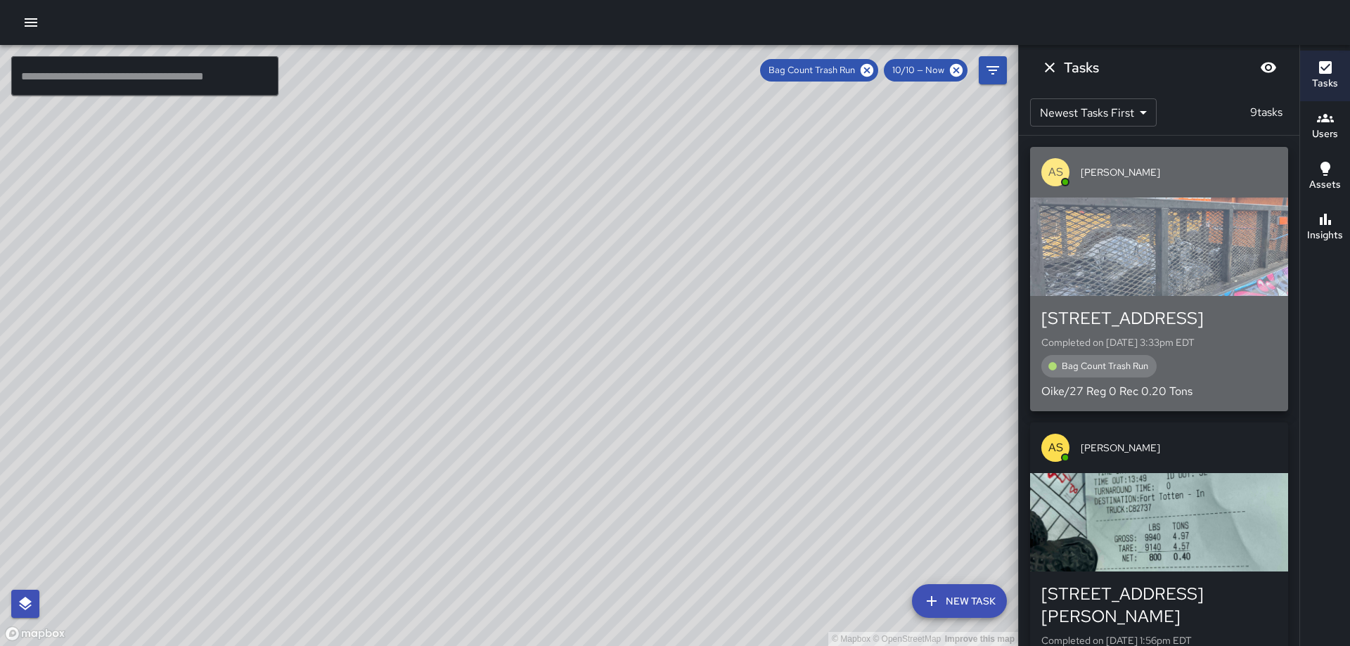
click at [1185, 202] on div "button" at bounding box center [1159, 247] width 258 height 98
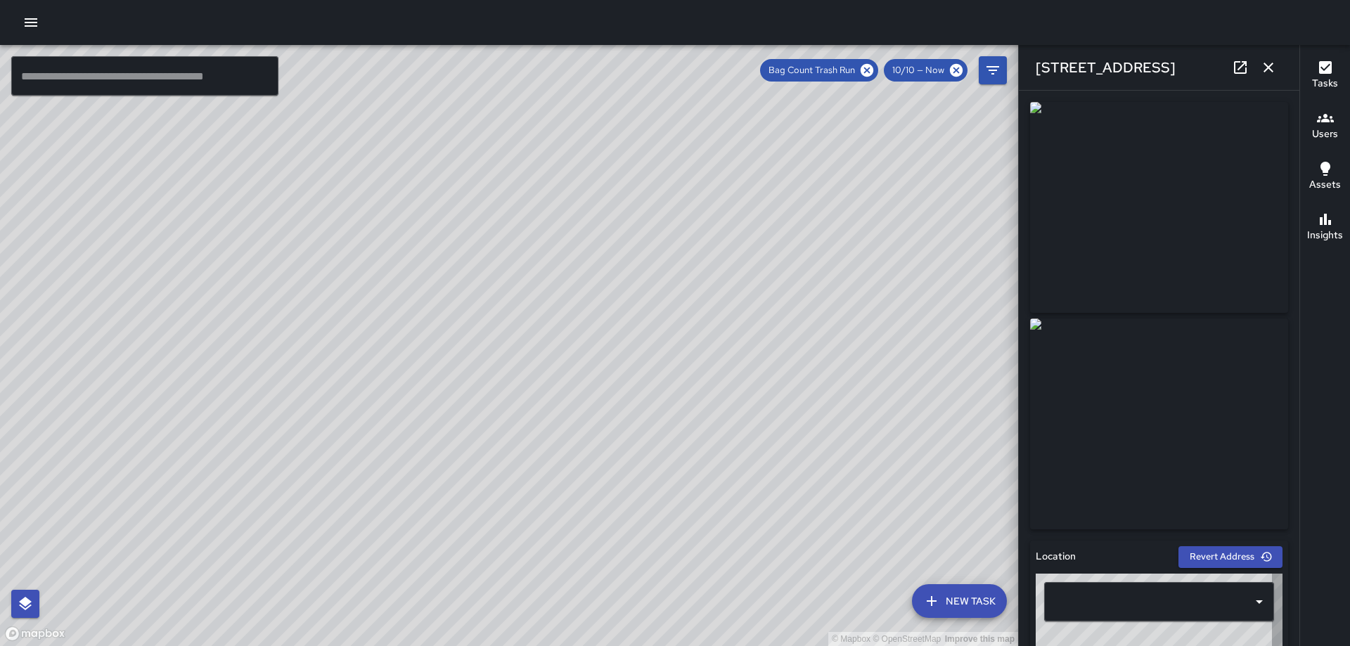
type input "**********"
